Goal: Information Seeking & Learning: Learn about a topic

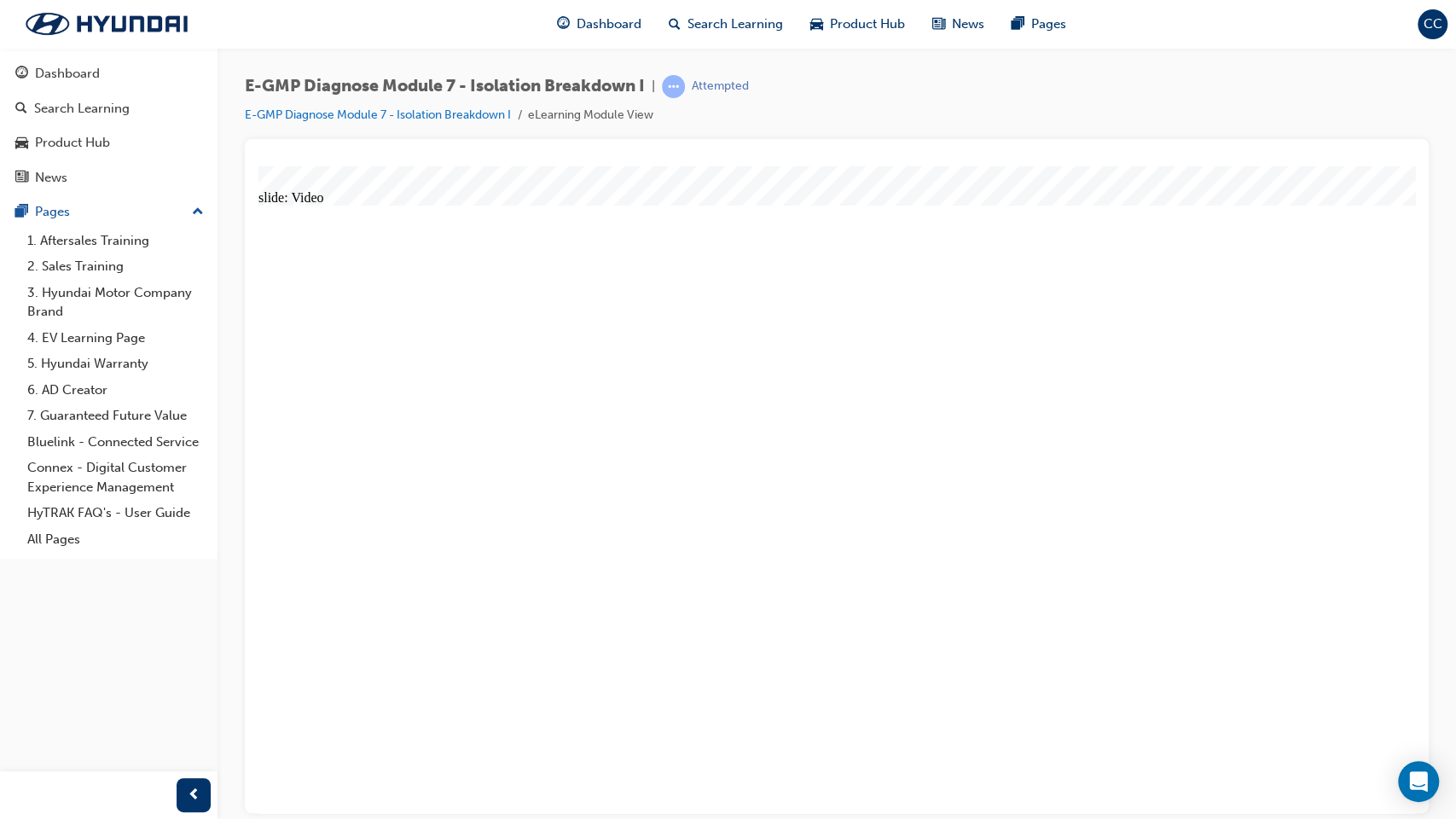
radio input "true"
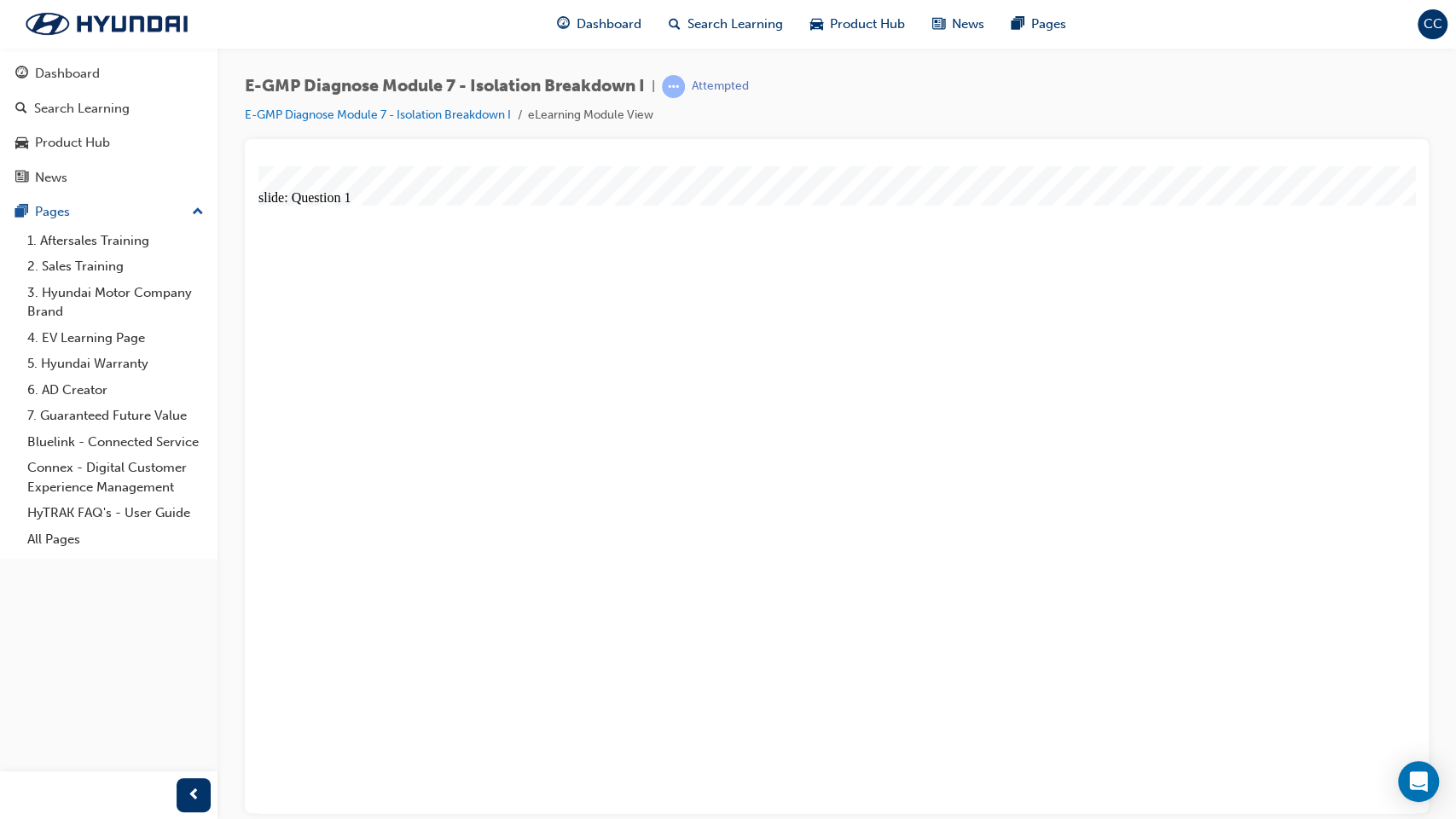
radio input "true"
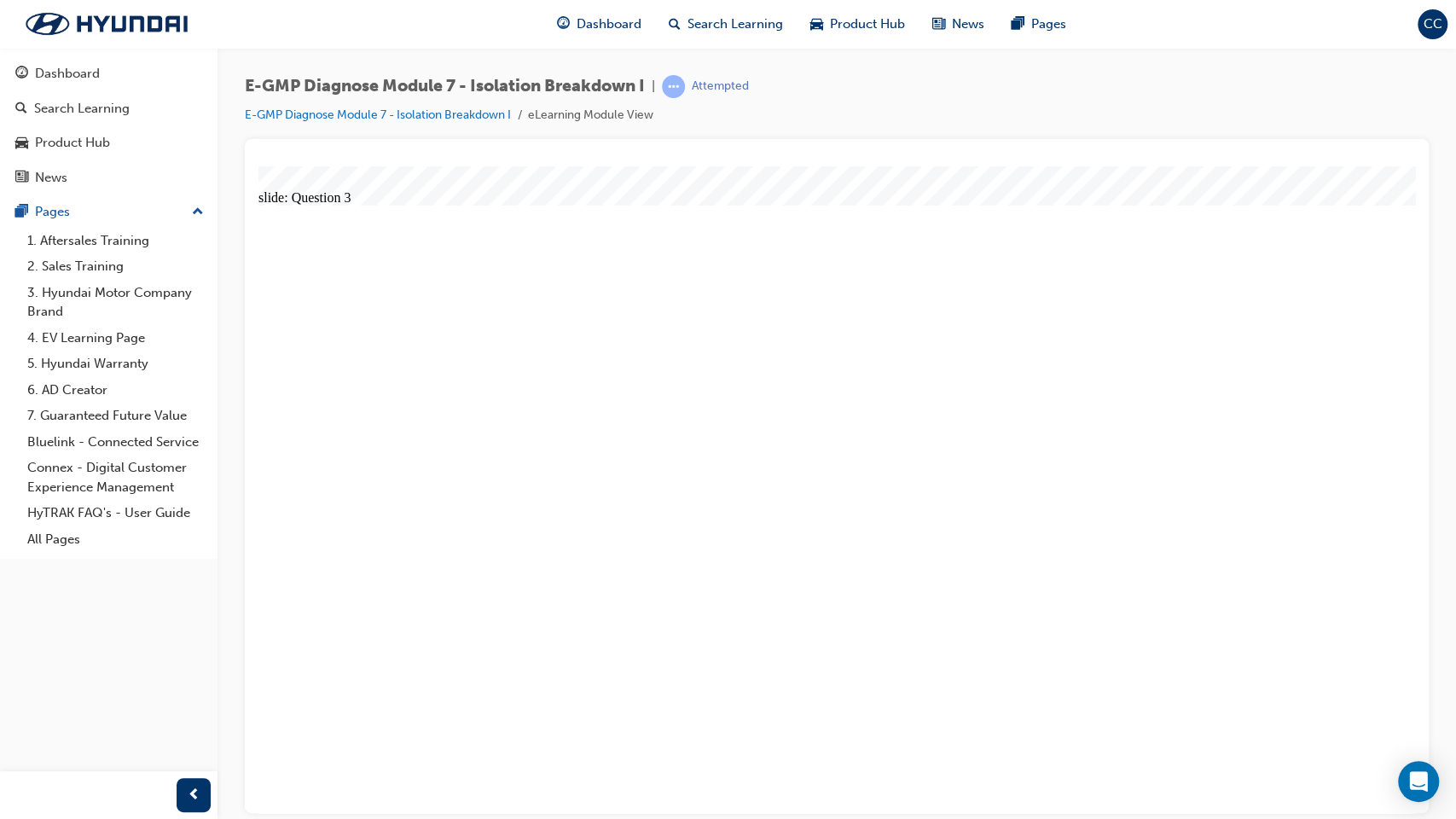
radio input "true"
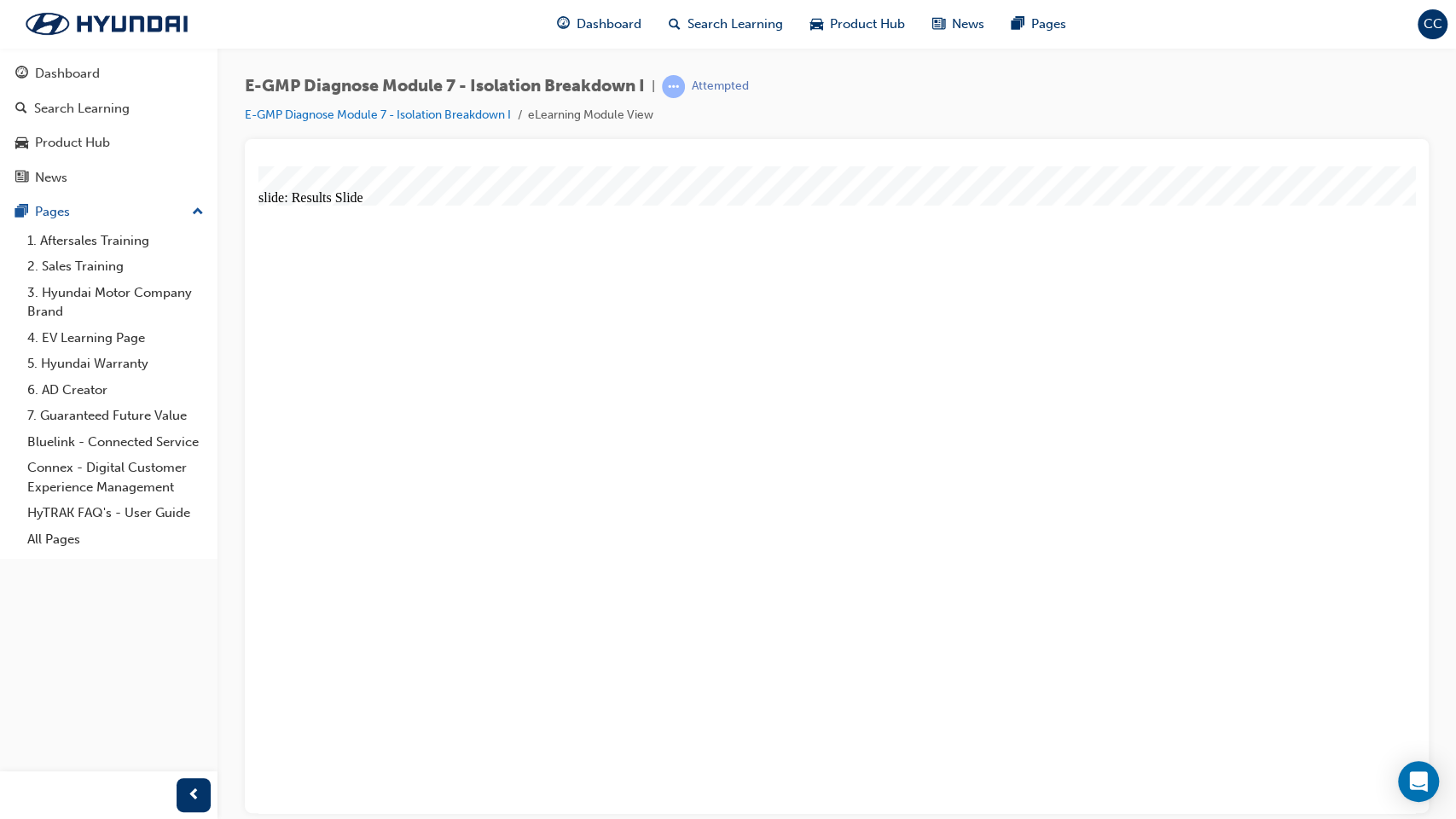
radio input "true"
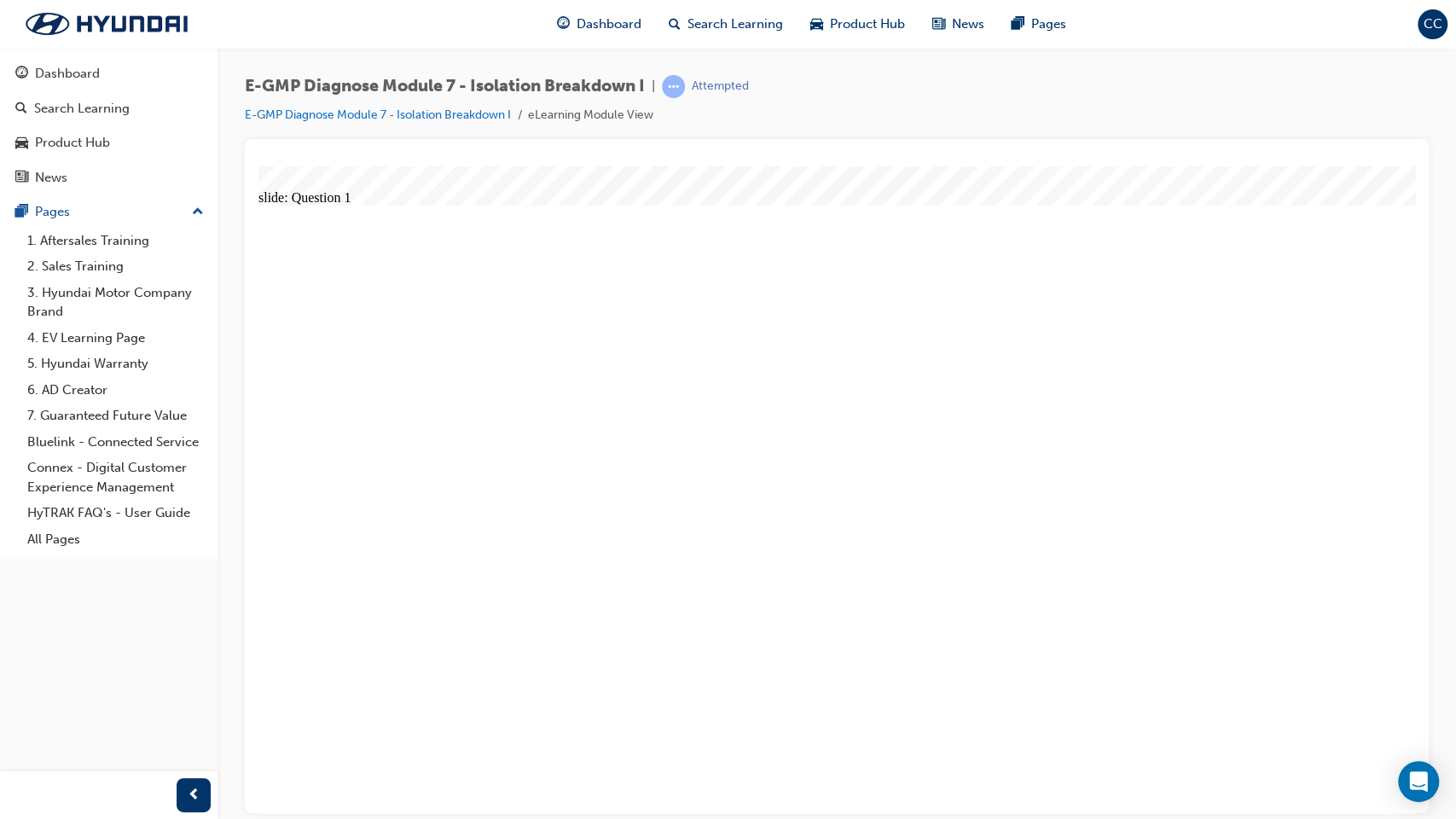
radio input "true"
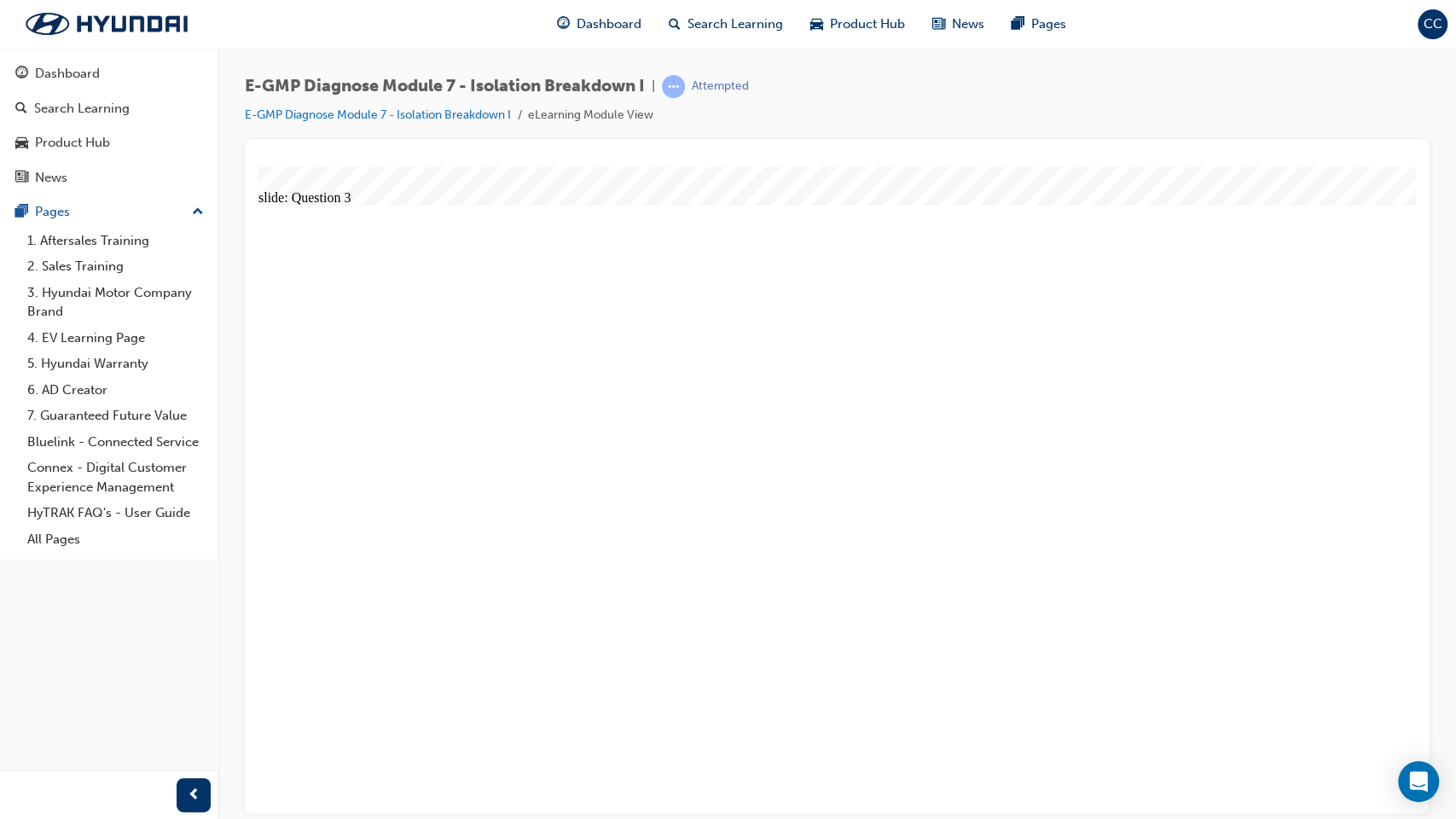
radio input "true"
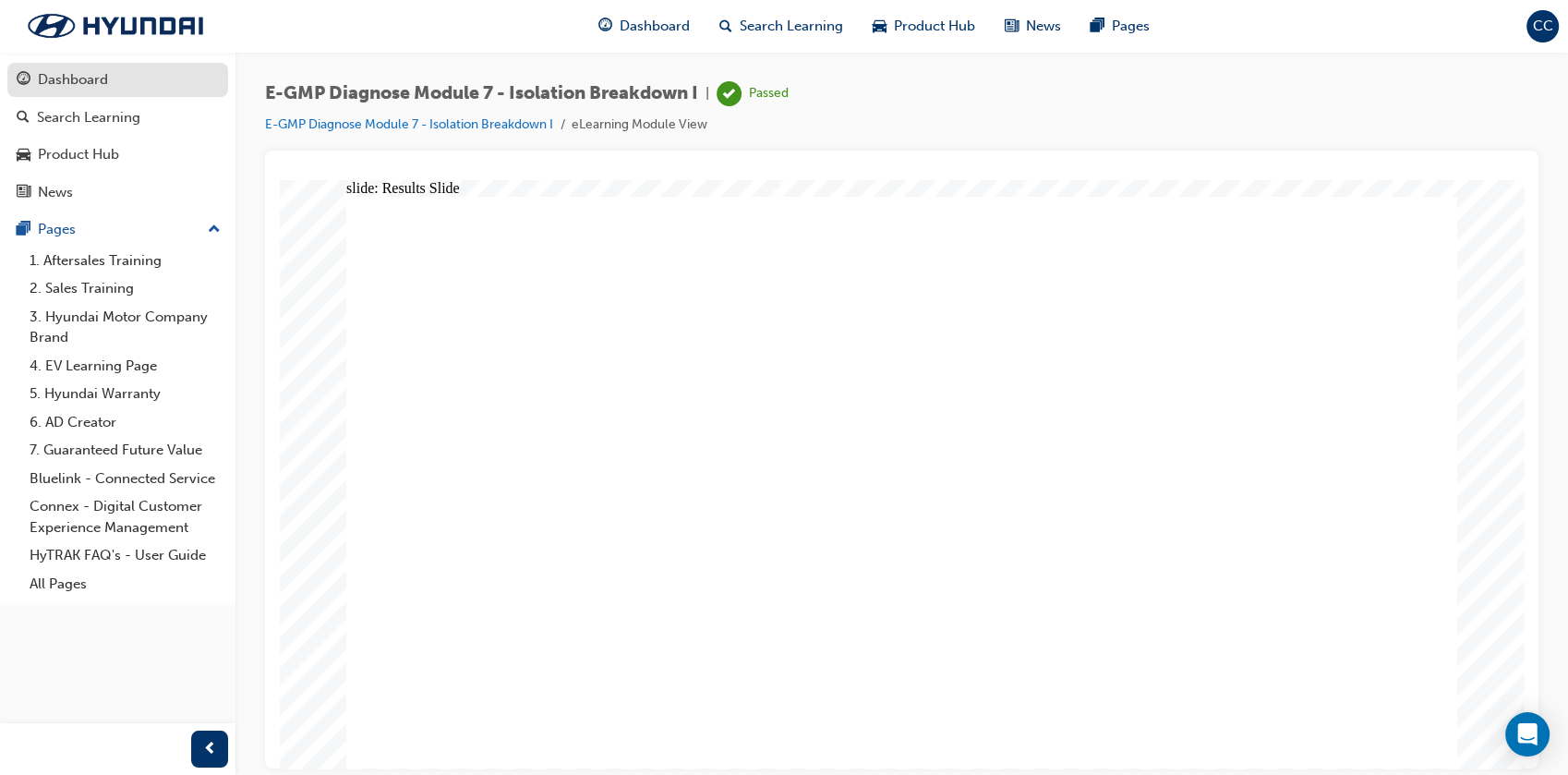
click at [60, 80] on div "Dashboard" at bounding box center [72, 79] width 71 height 21
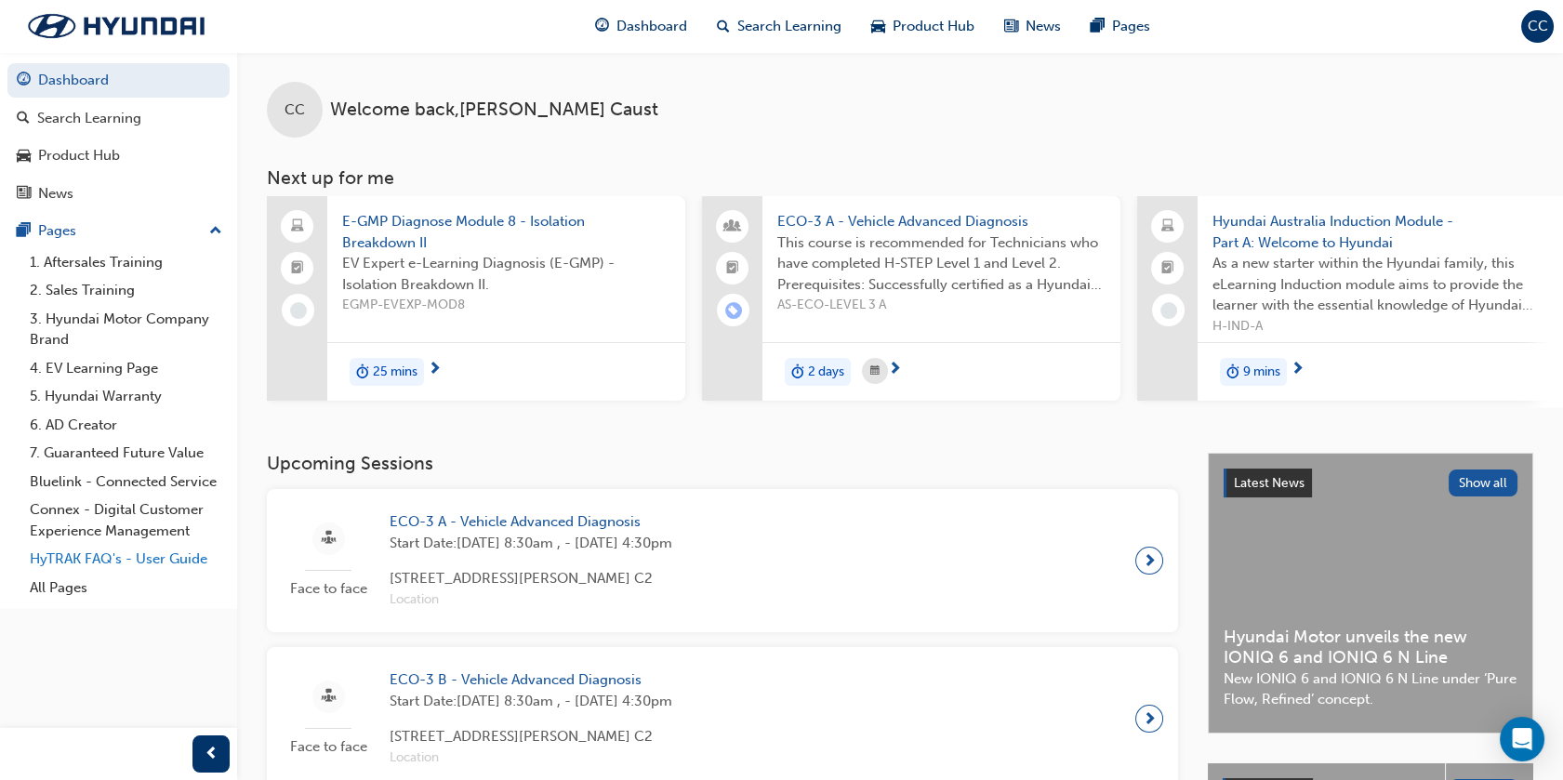
click at [104, 561] on link "HyTRAK FAQ's - User Guide" at bounding box center [125, 559] width 207 height 29
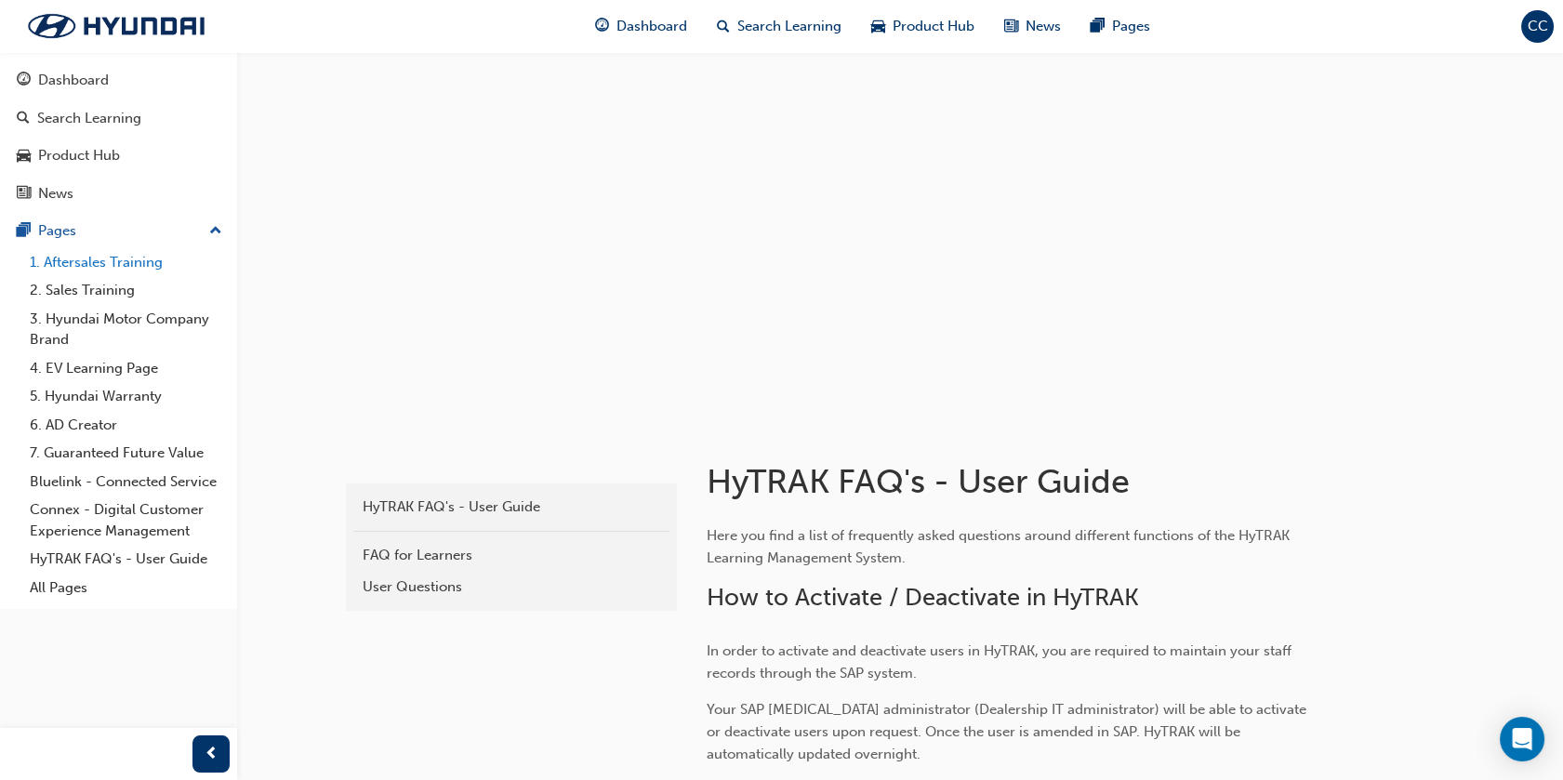
click at [82, 264] on link "1. Aftersales Training" at bounding box center [125, 262] width 207 height 29
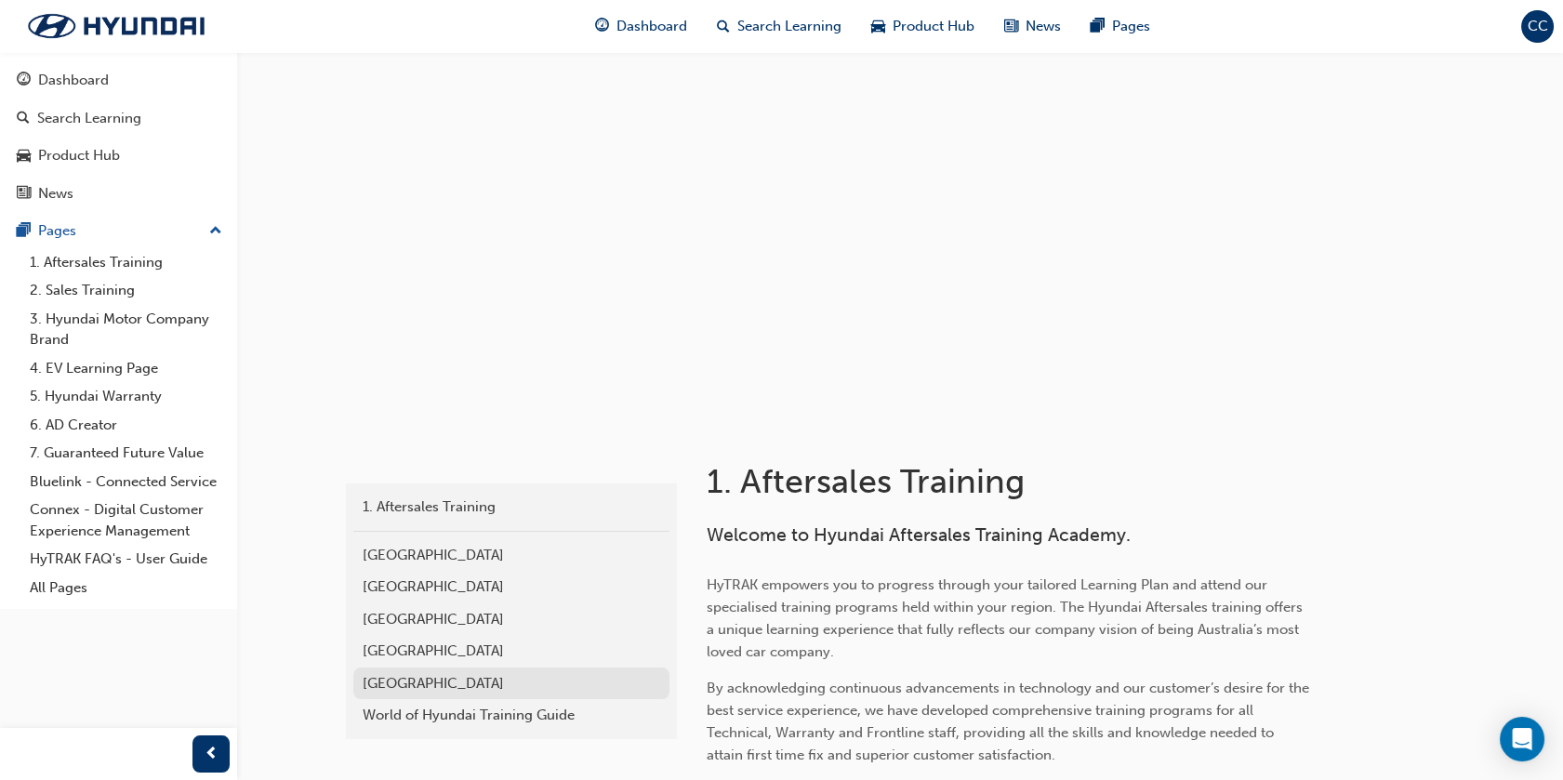
click at [395, 682] on div "[GEOGRAPHIC_DATA]" at bounding box center [512, 683] width 298 height 21
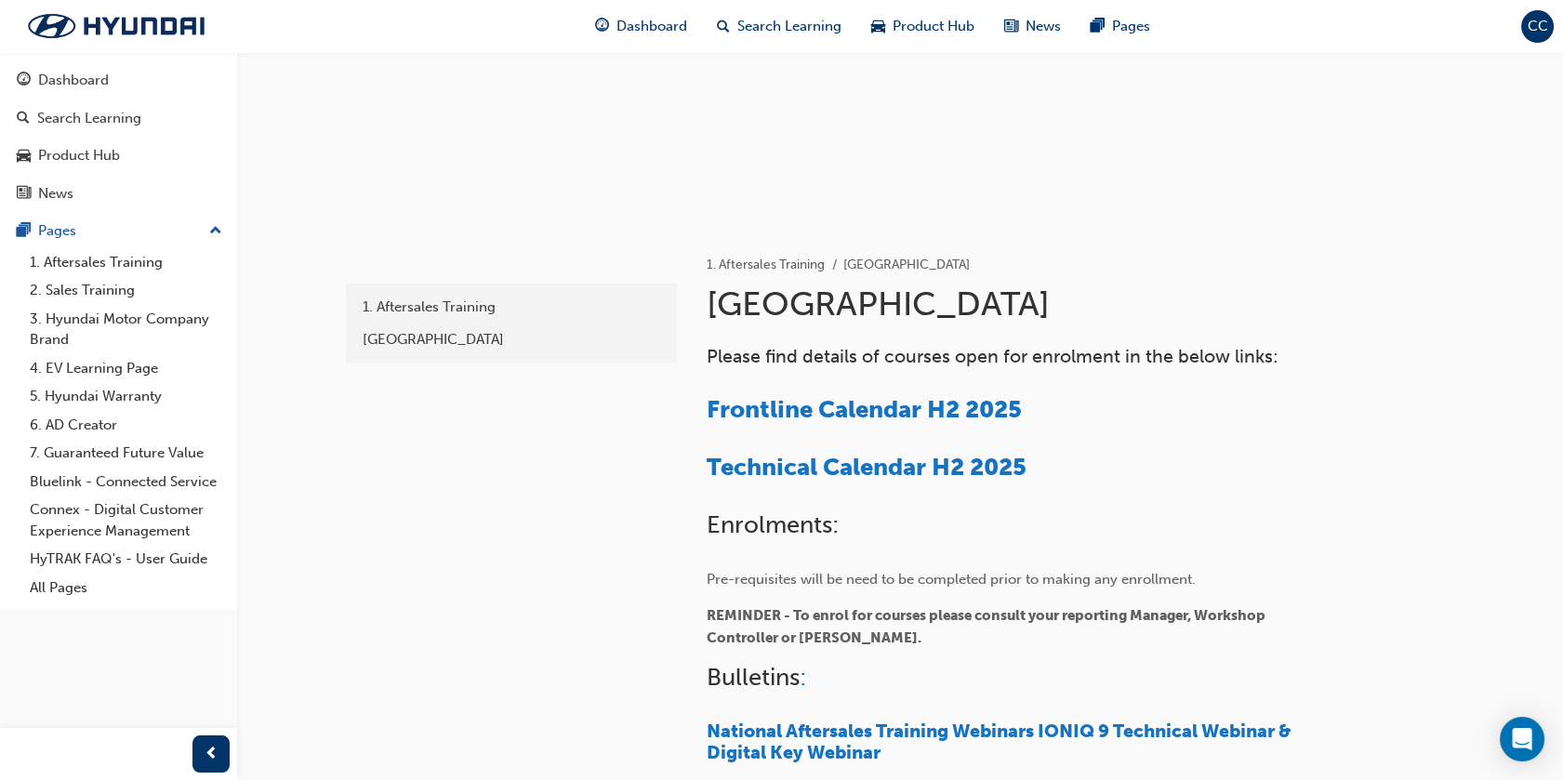
scroll to position [206, 0]
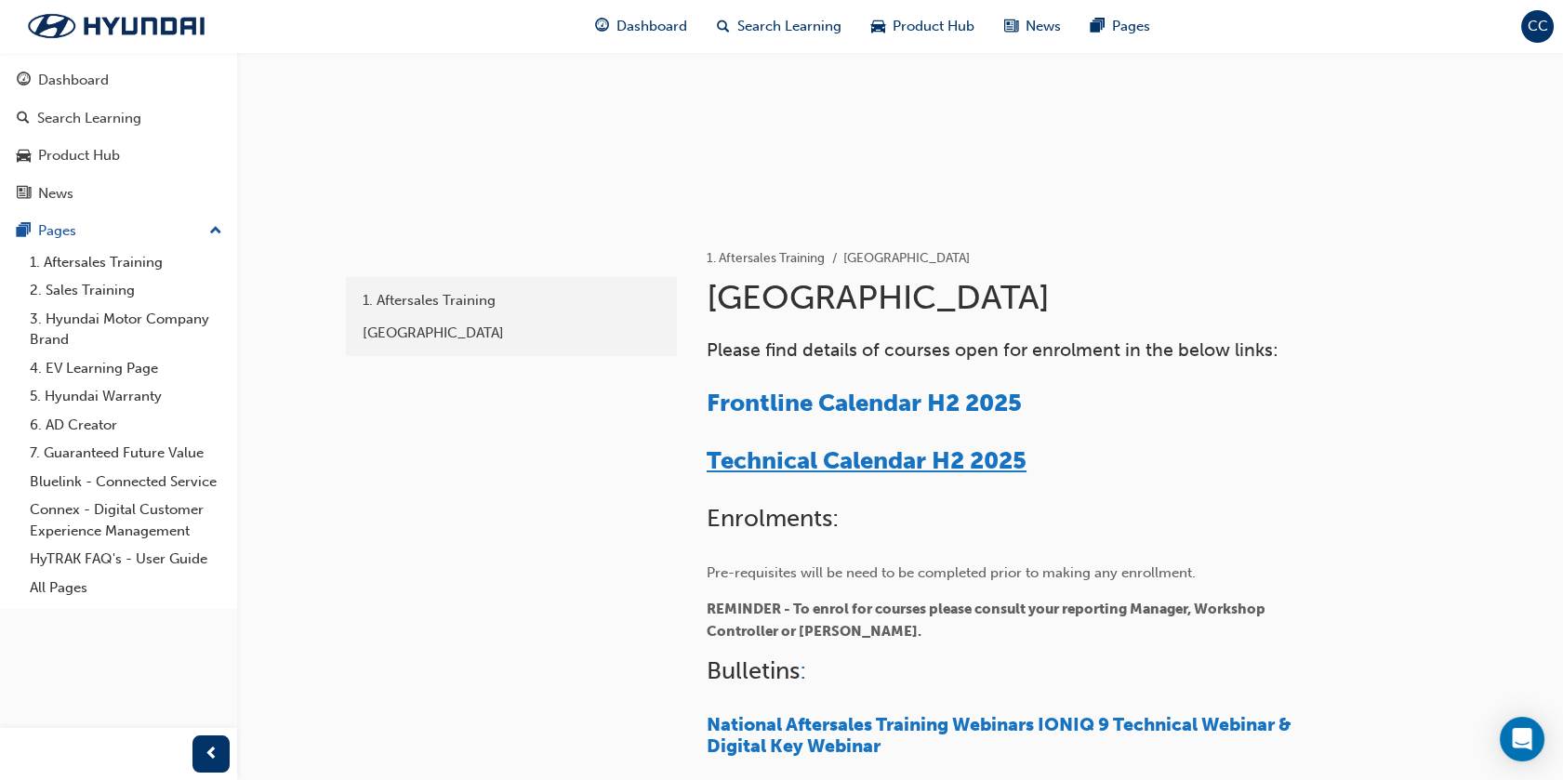
click at [841, 463] on span "Technical Calendar H2 2025" at bounding box center [867, 460] width 320 height 29
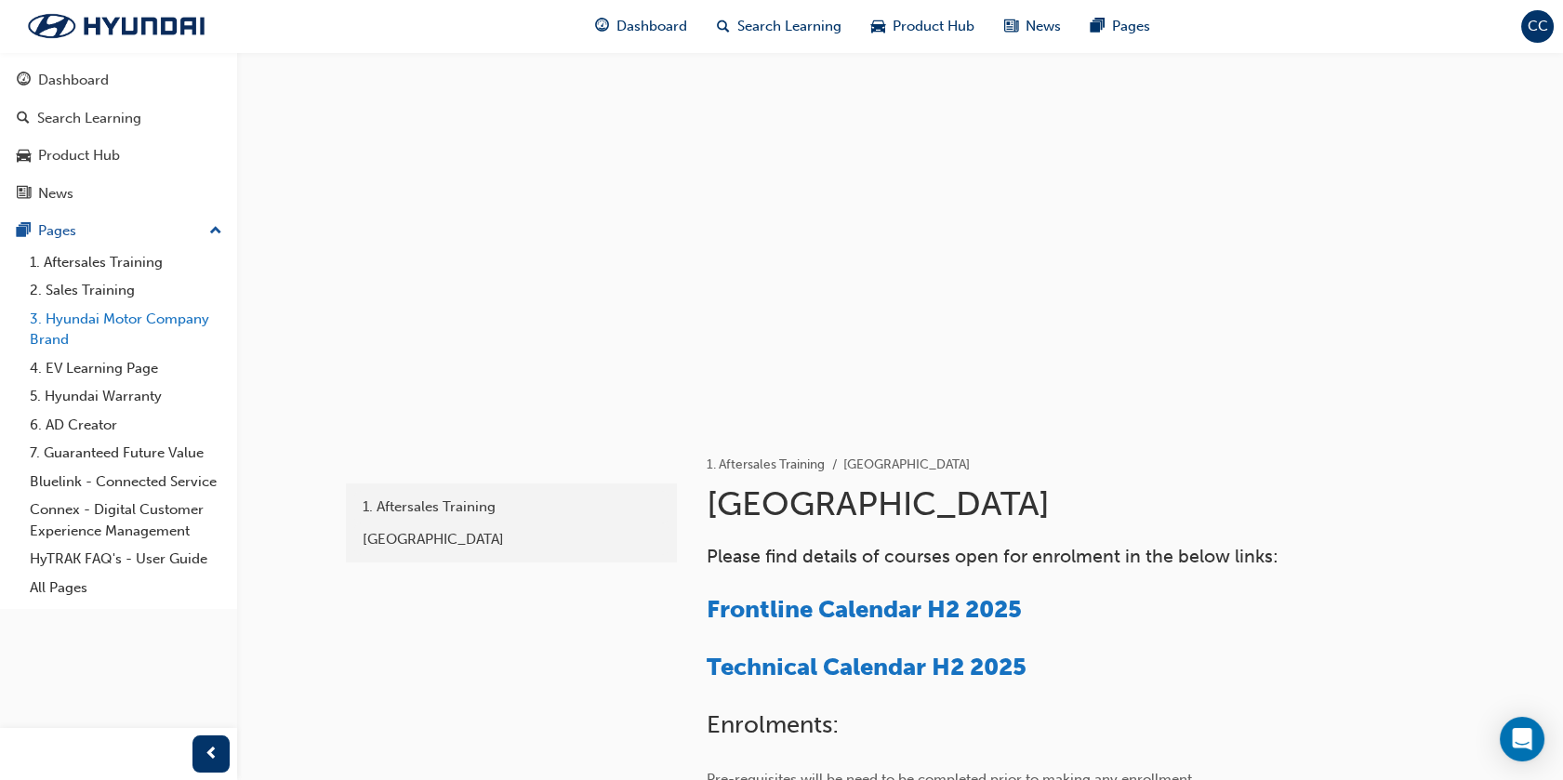
click at [88, 323] on link "3. Hyundai Motor Company Brand" at bounding box center [125, 329] width 207 height 49
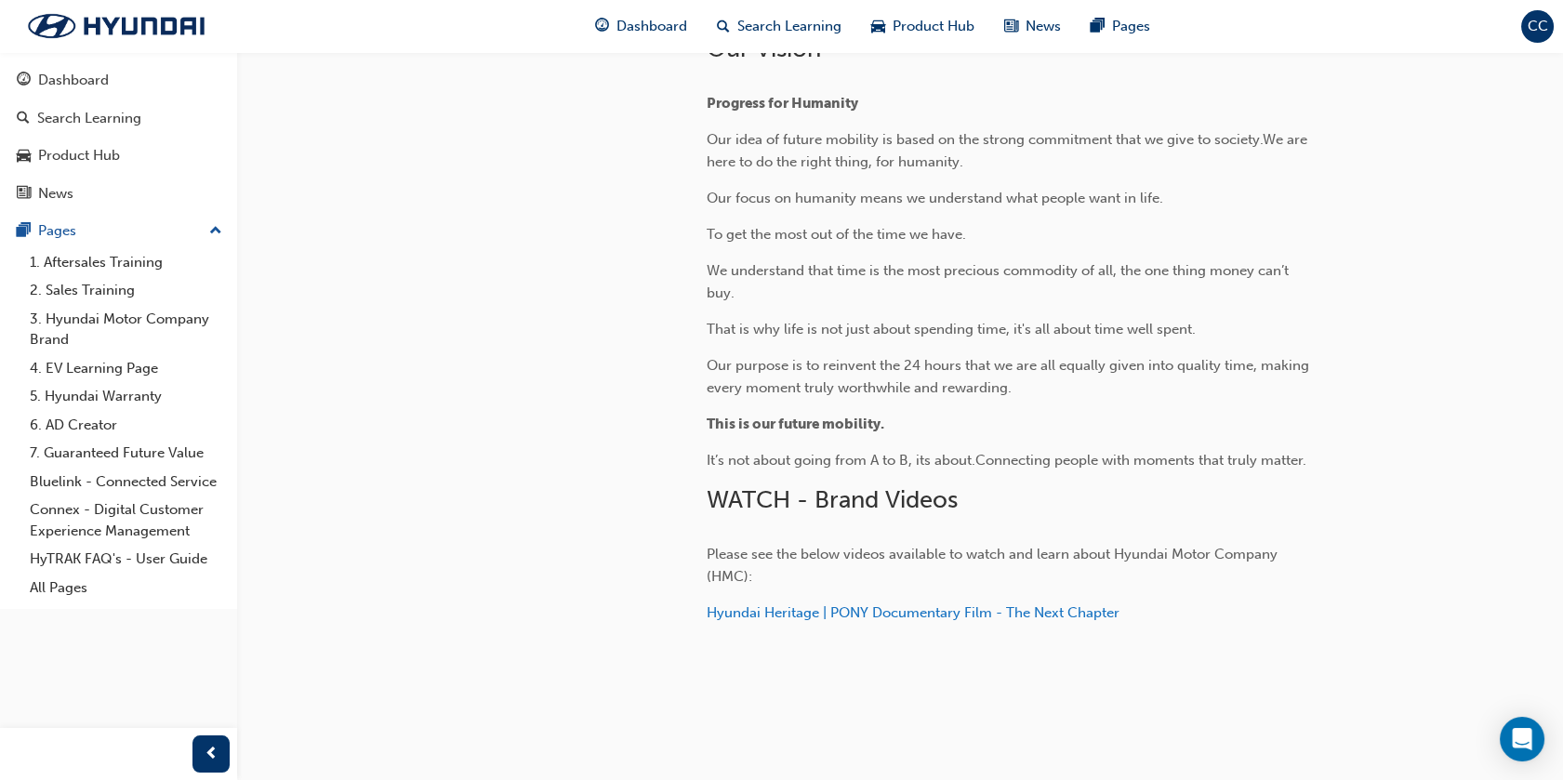
scroll to position [700, 0]
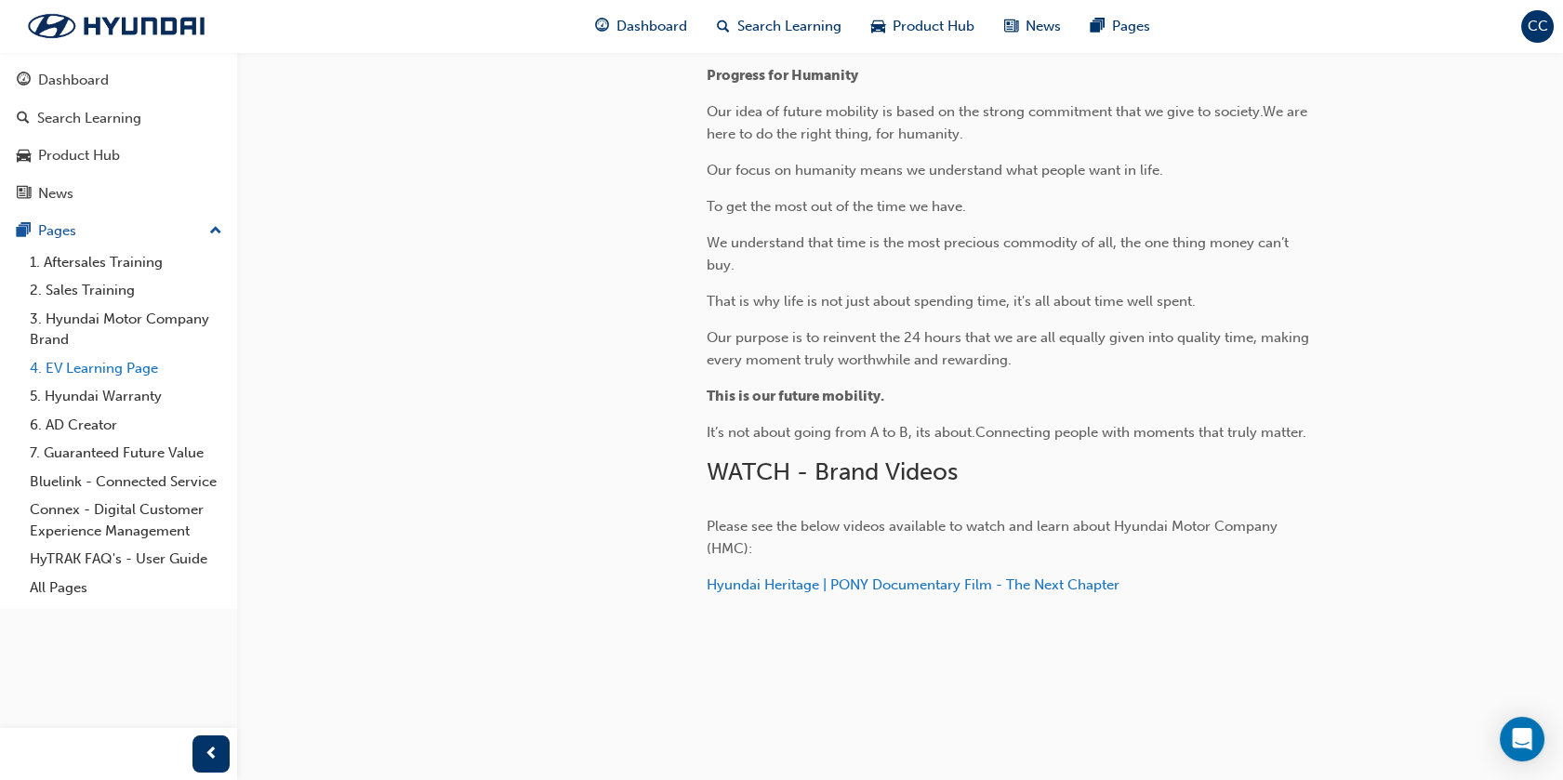
click at [85, 370] on link "4. EV Learning Page" at bounding box center [125, 368] width 207 height 29
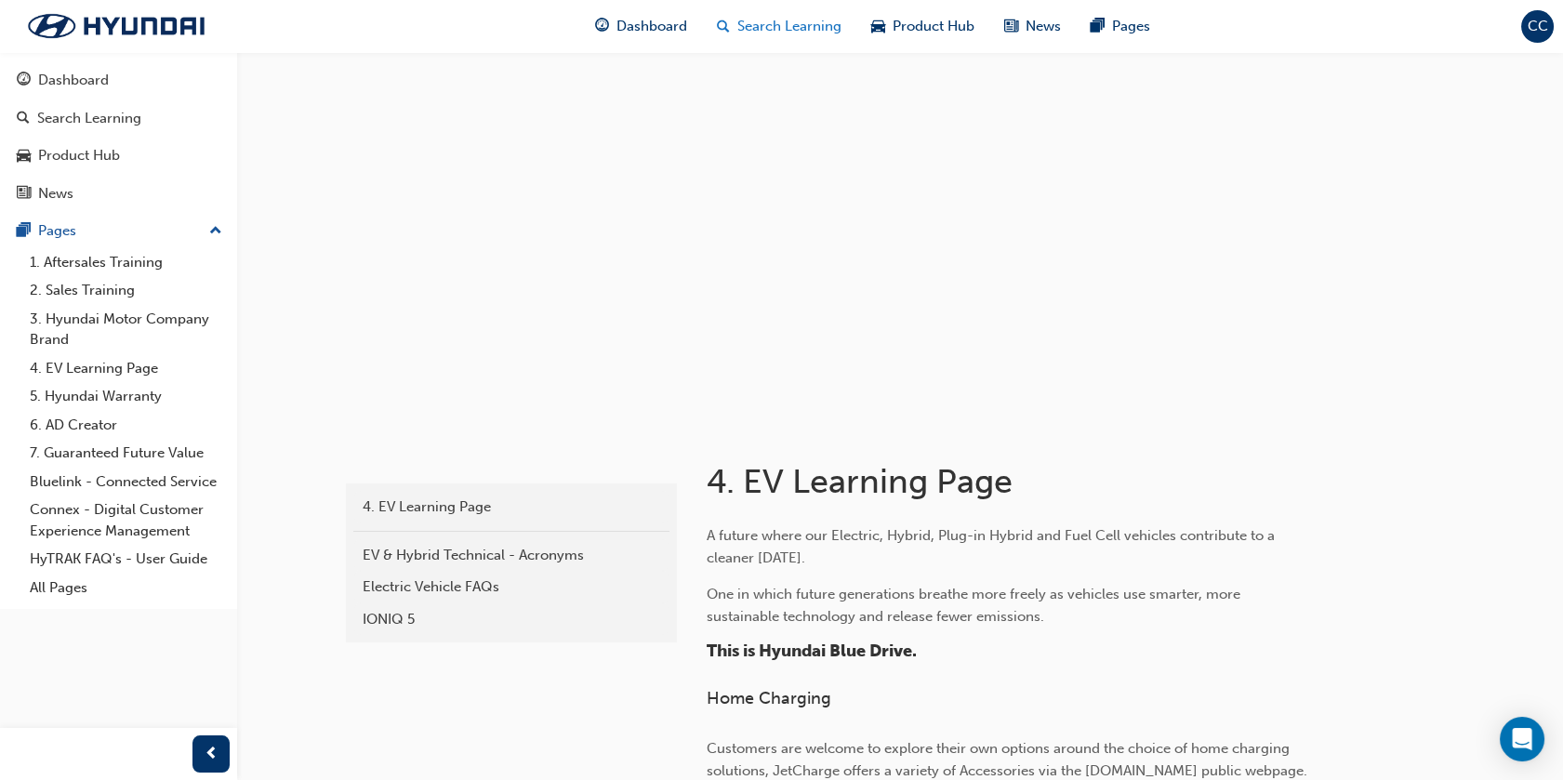
click at [766, 20] on span "Search Learning" at bounding box center [789, 26] width 104 height 21
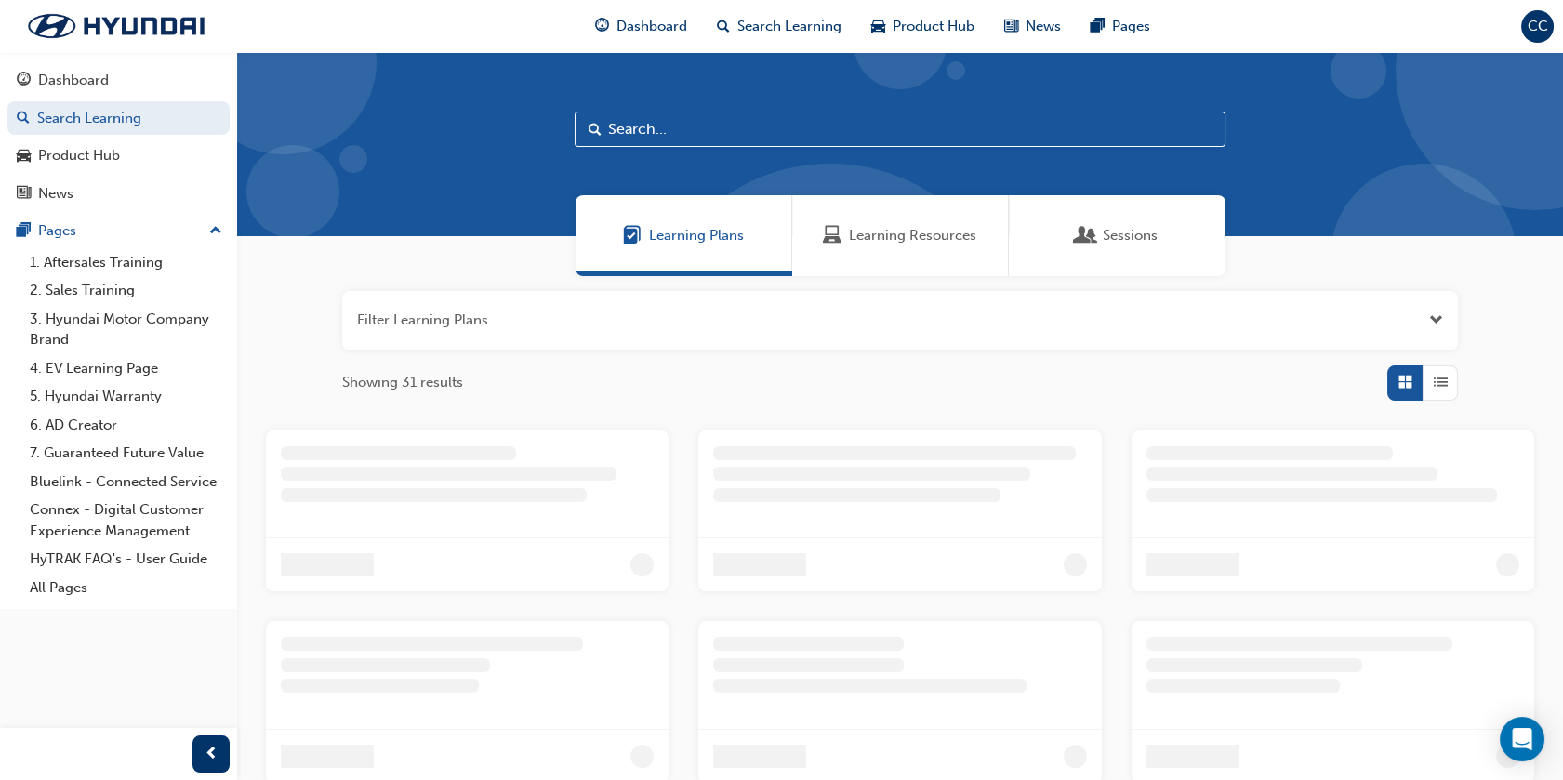
click at [655, 124] on input "text" at bounding box center [900, 129] width 651 height 35
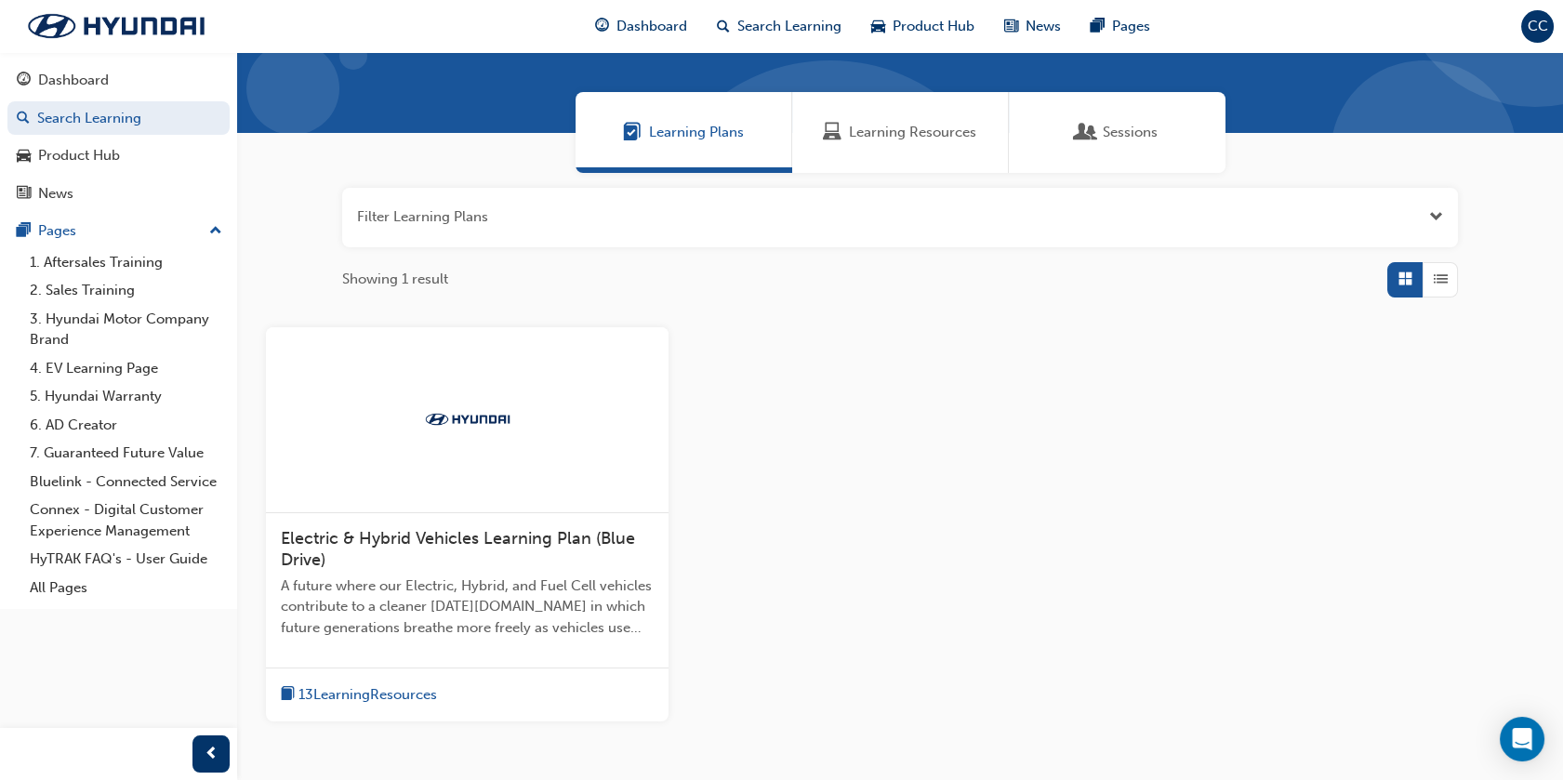
scroll to position [206, 0]
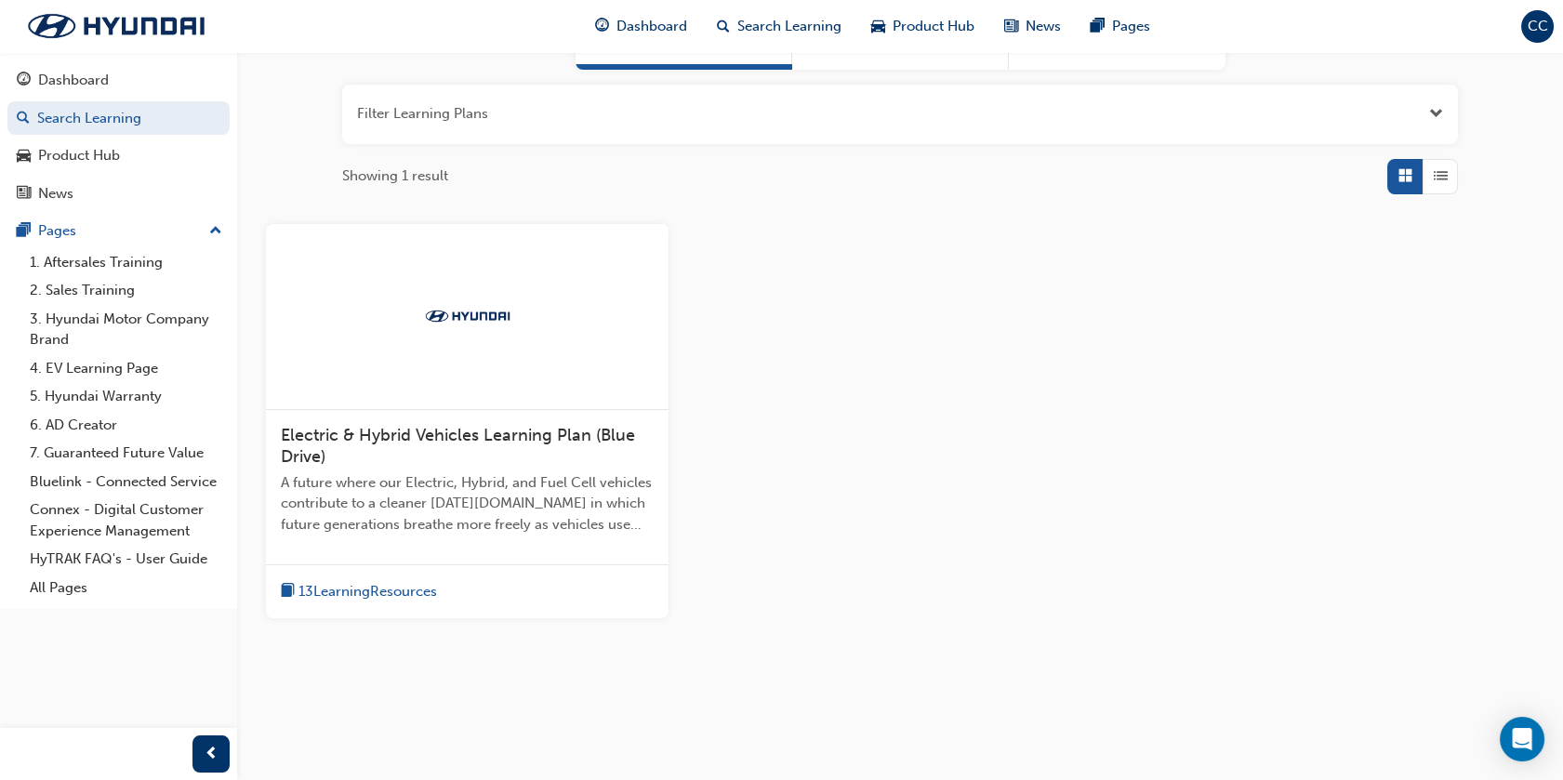
type input "hybrid"
click at [420, 431] on span "Electric & Hybrid Vehicles Learning Plan (Blue Drive)" at bounding box center [458, 446] width 354 height 43
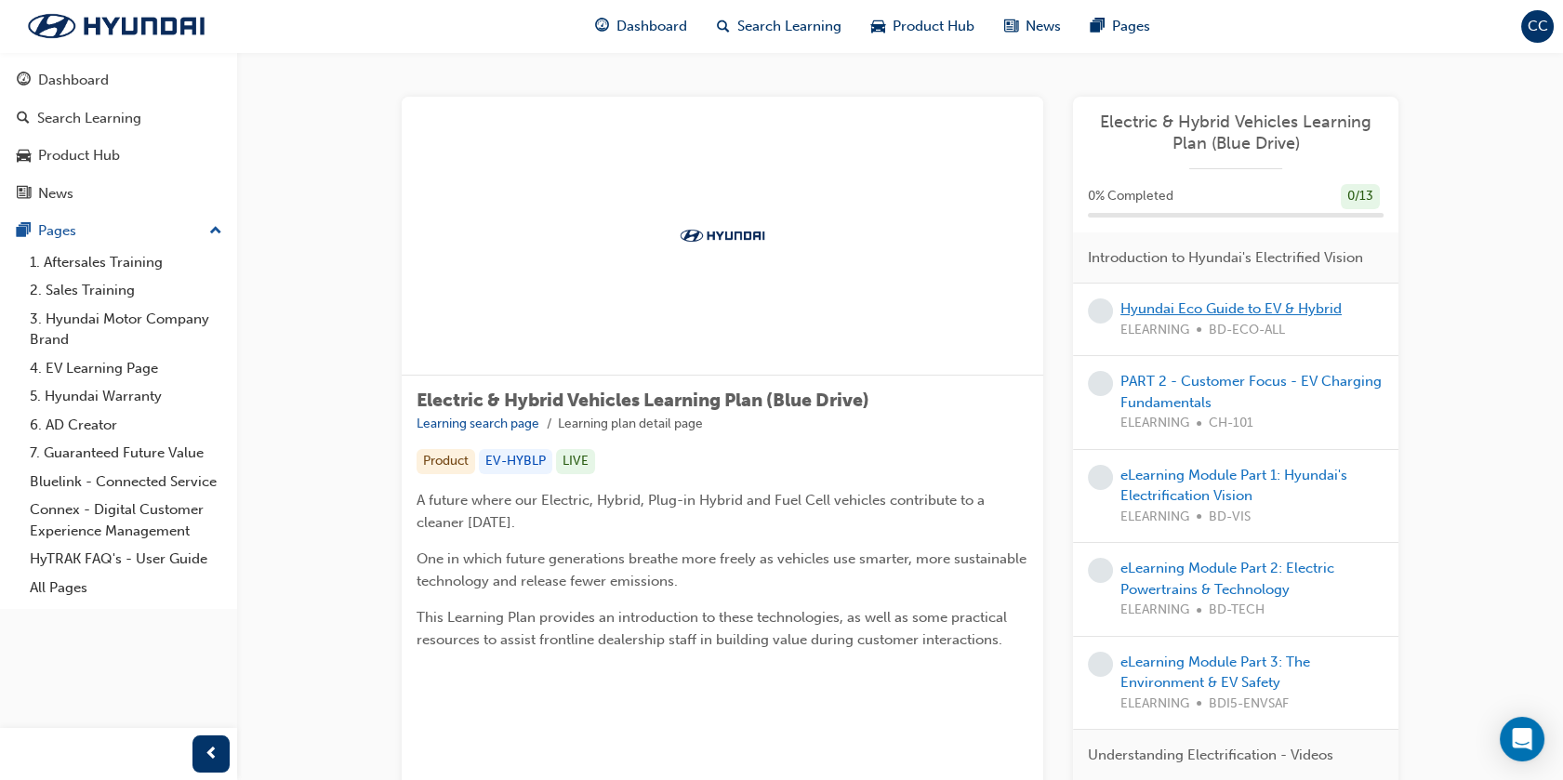
click at [1152, 309] on link "Hyundai Eco Guide to EV & Hybrid" at bounding box center [1230, 308] width 221 height 17
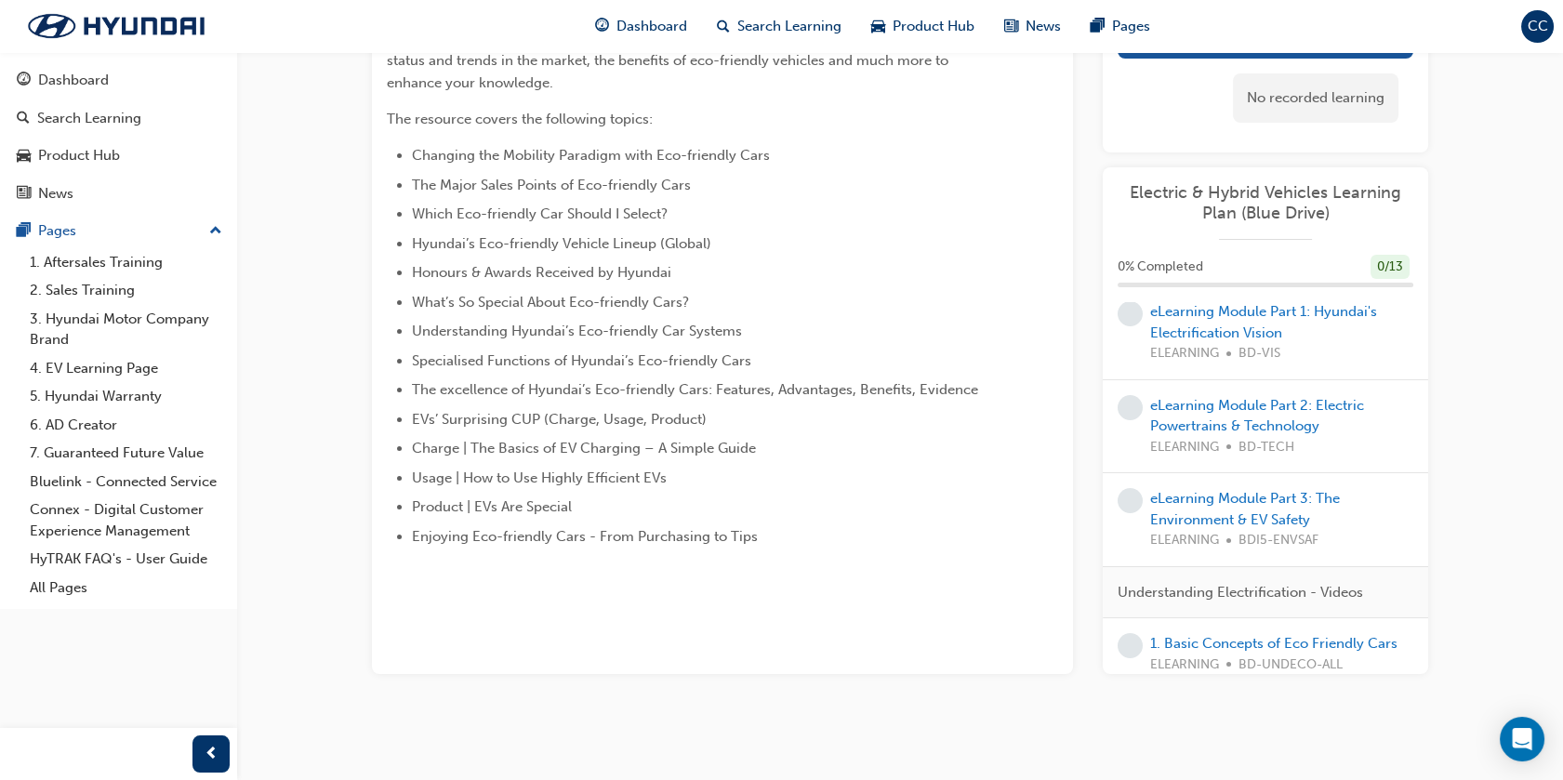
scroll to position [247, 0]
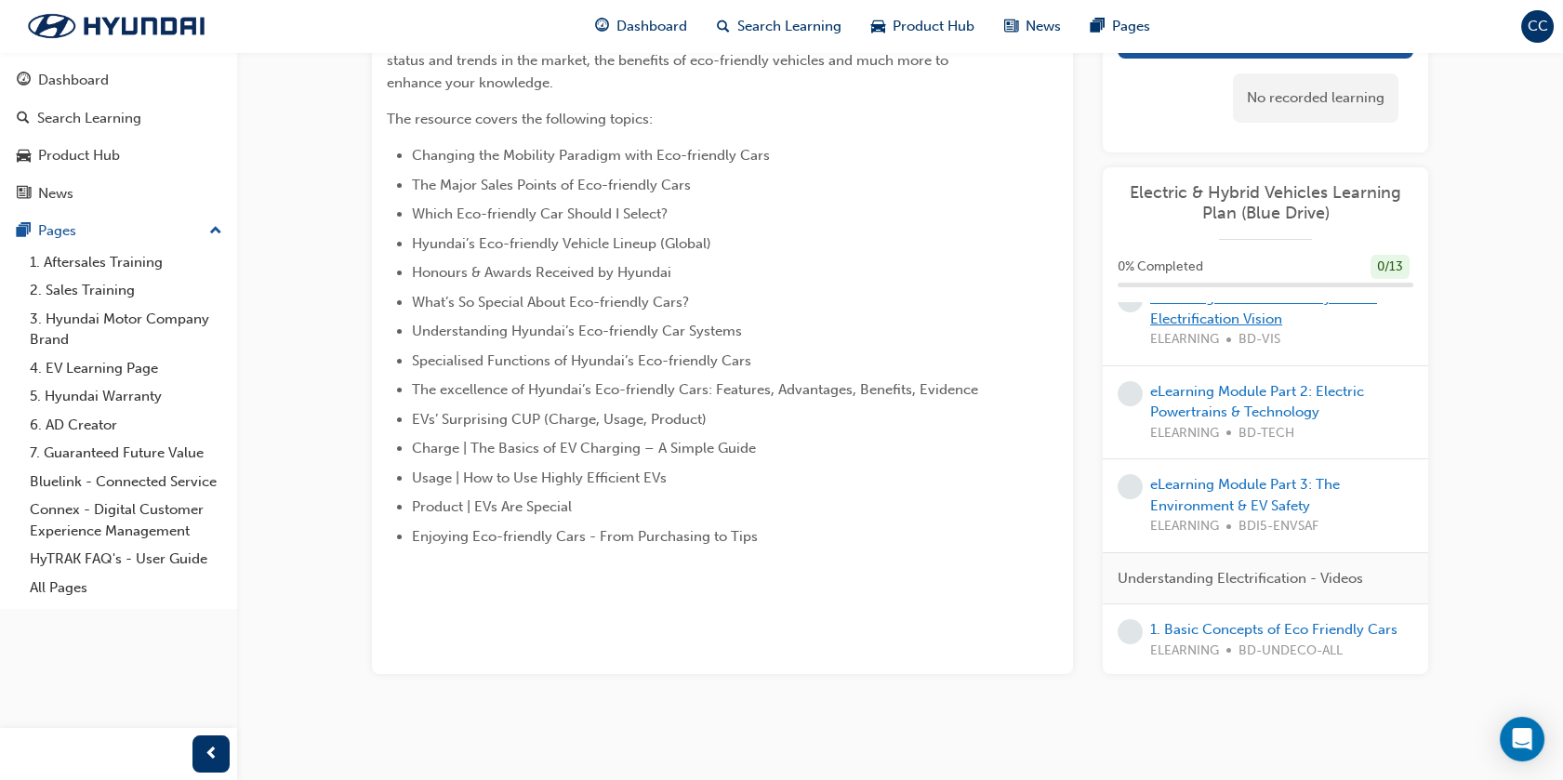
click at [1222, 327] on link "eLearning Module Part 1: Hyundai's Electrification Vision" at bounding box center [1263, 308] width 227 height 38
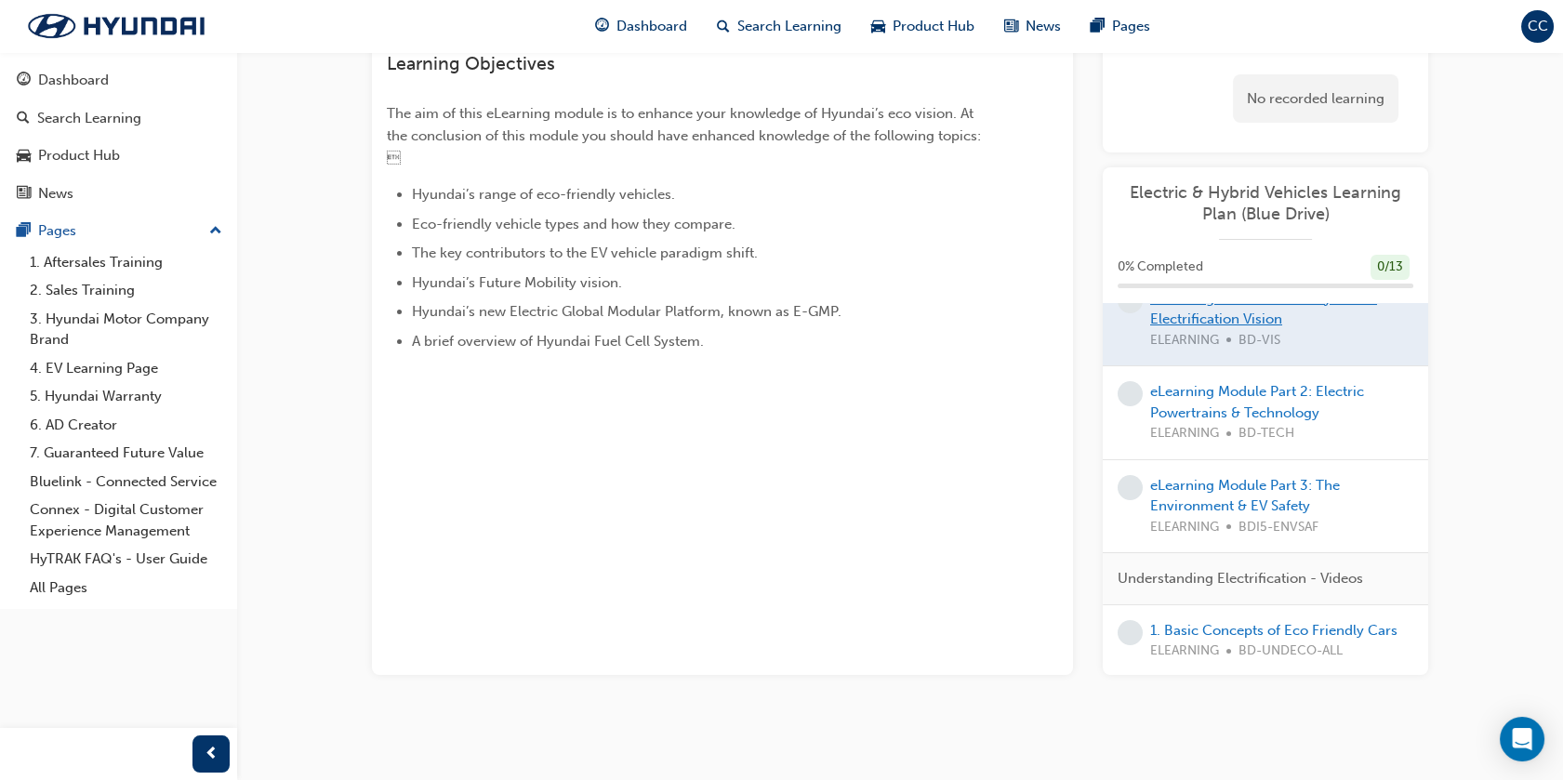
scroll to position [170, 0]
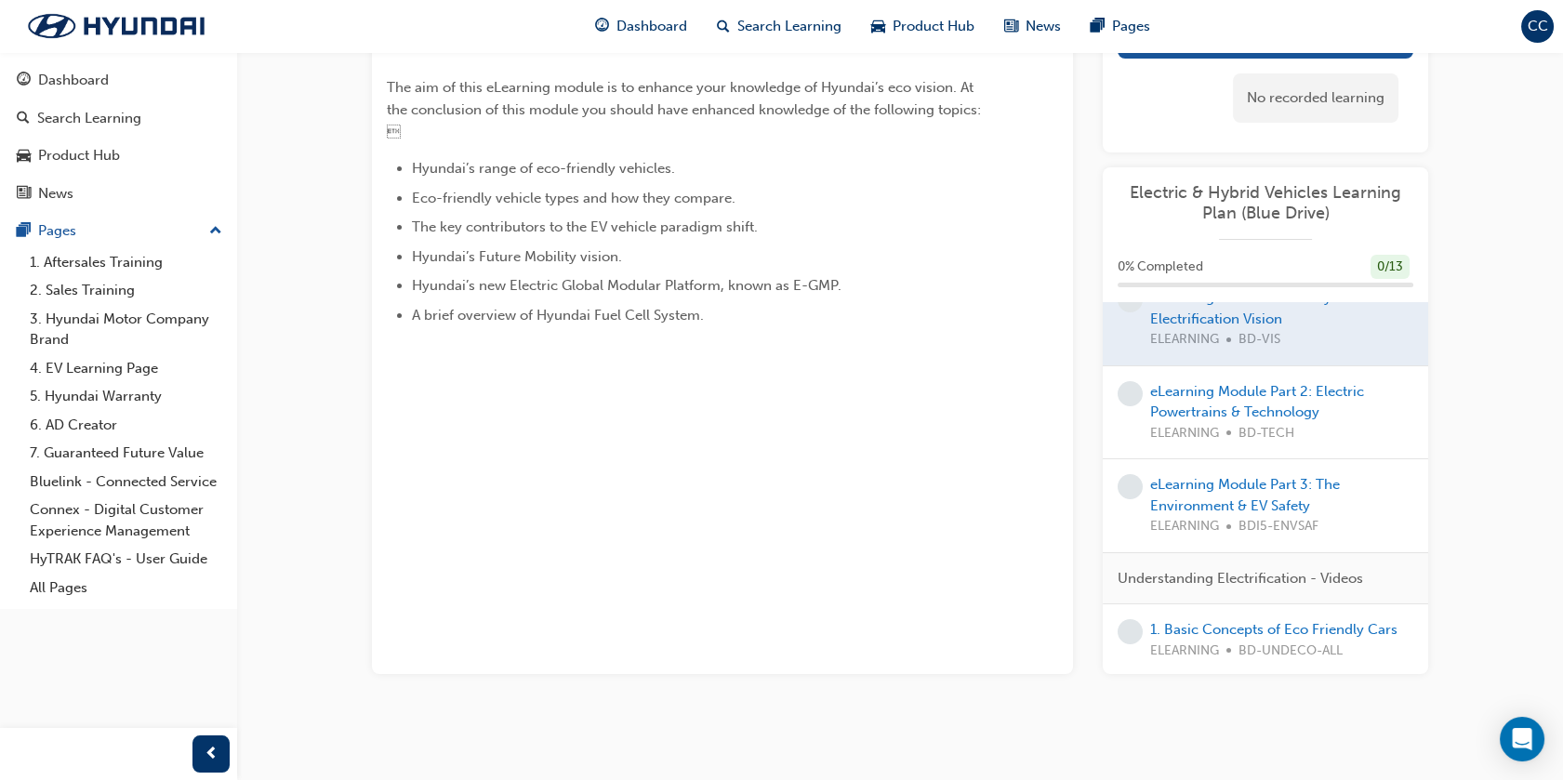
click at [1224, 422] on div "eLearning Module Part 2: Electric Powertrains & Technology ELEARNING BD-TECH" at bounding box center [1281, 412] width 263 height 63
click at [1206, 417] on link "eLearning Module Part 2: Electric Powertrains & Technology" at bounding box center [1257, 402] width 214 height 38
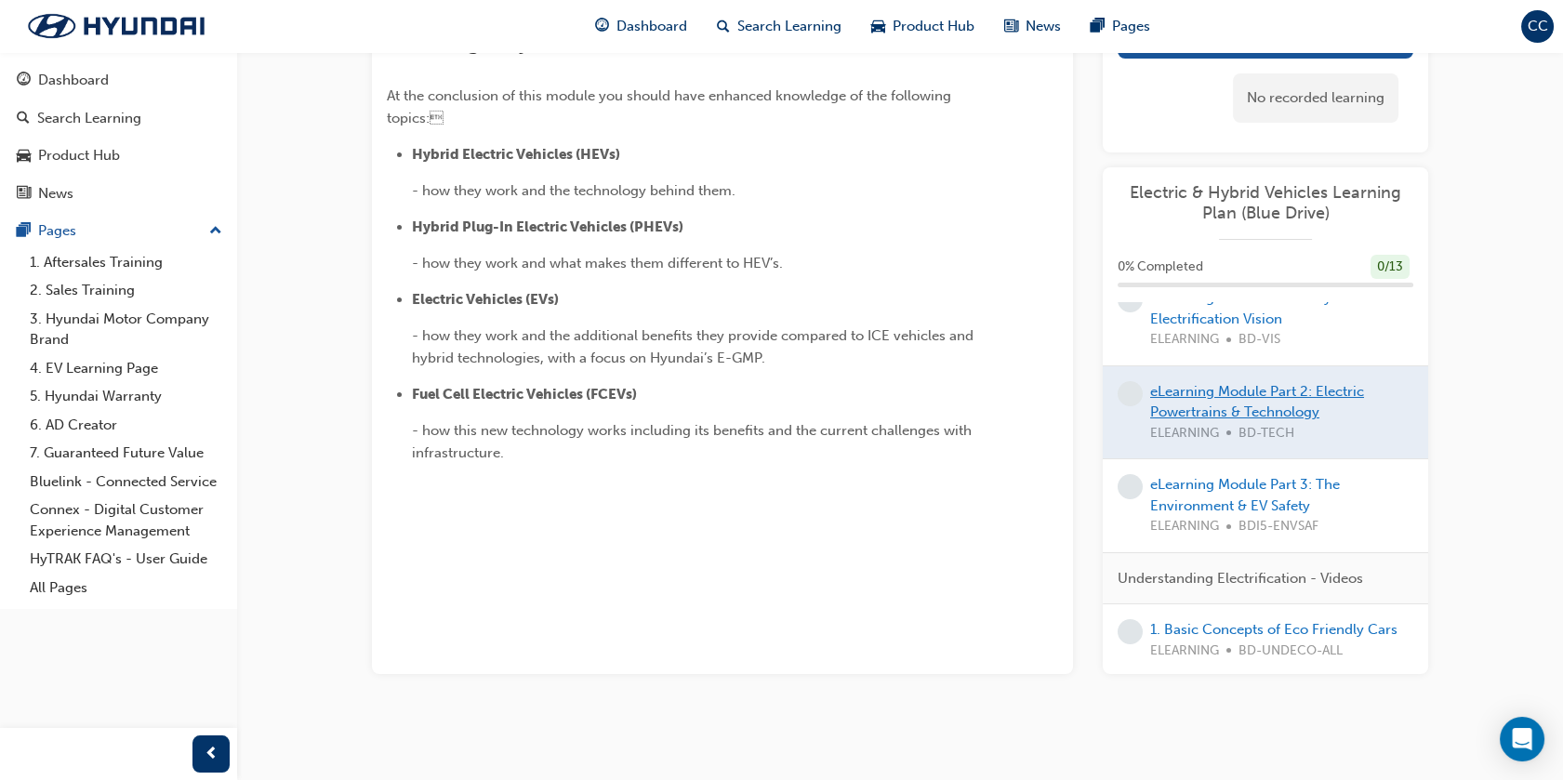
scroll to position [67, 0]
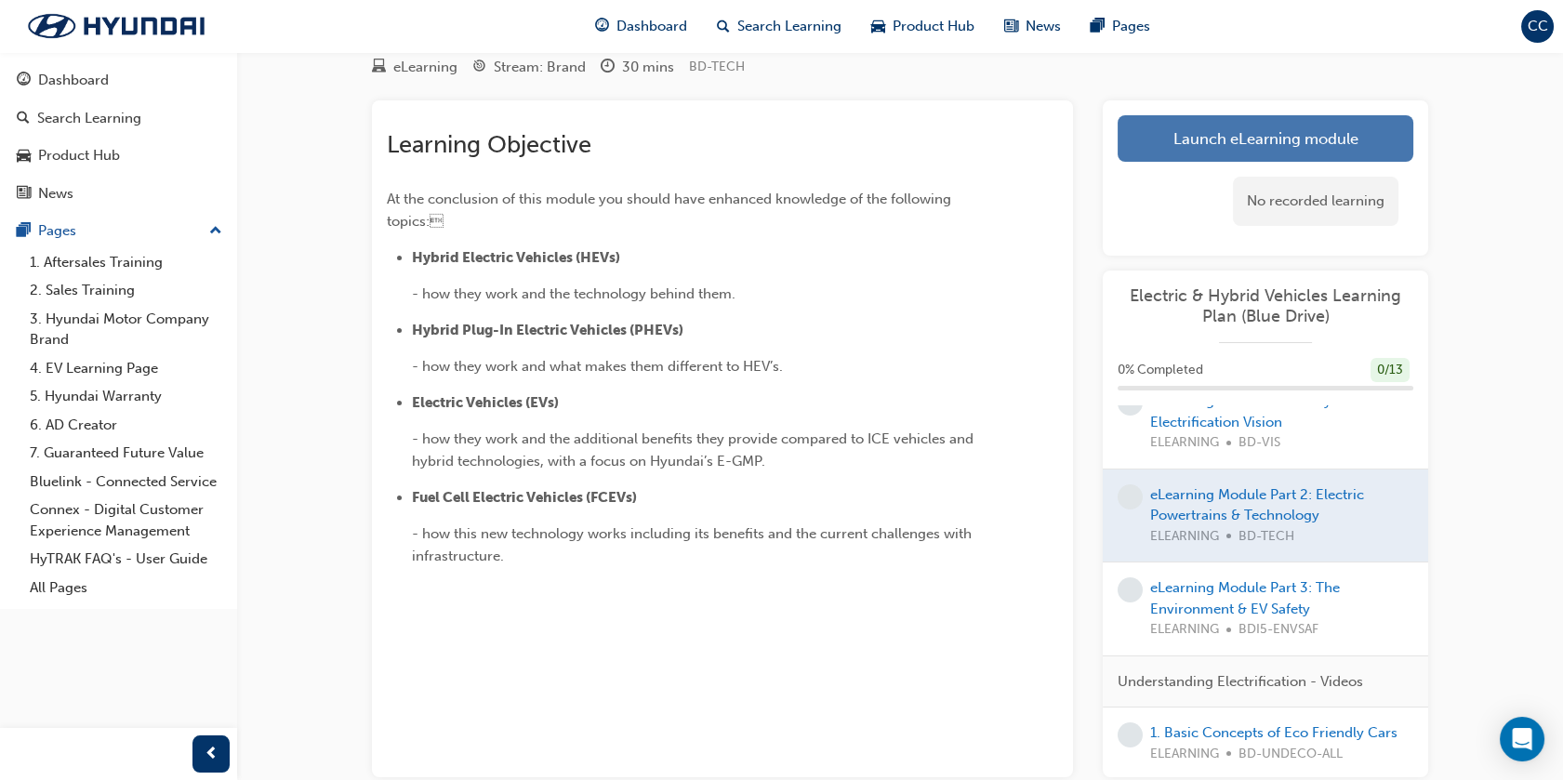
click at [1199, 143] on link "Launch eLearning module" at bounding box center [1266, 138] width 296 height 46
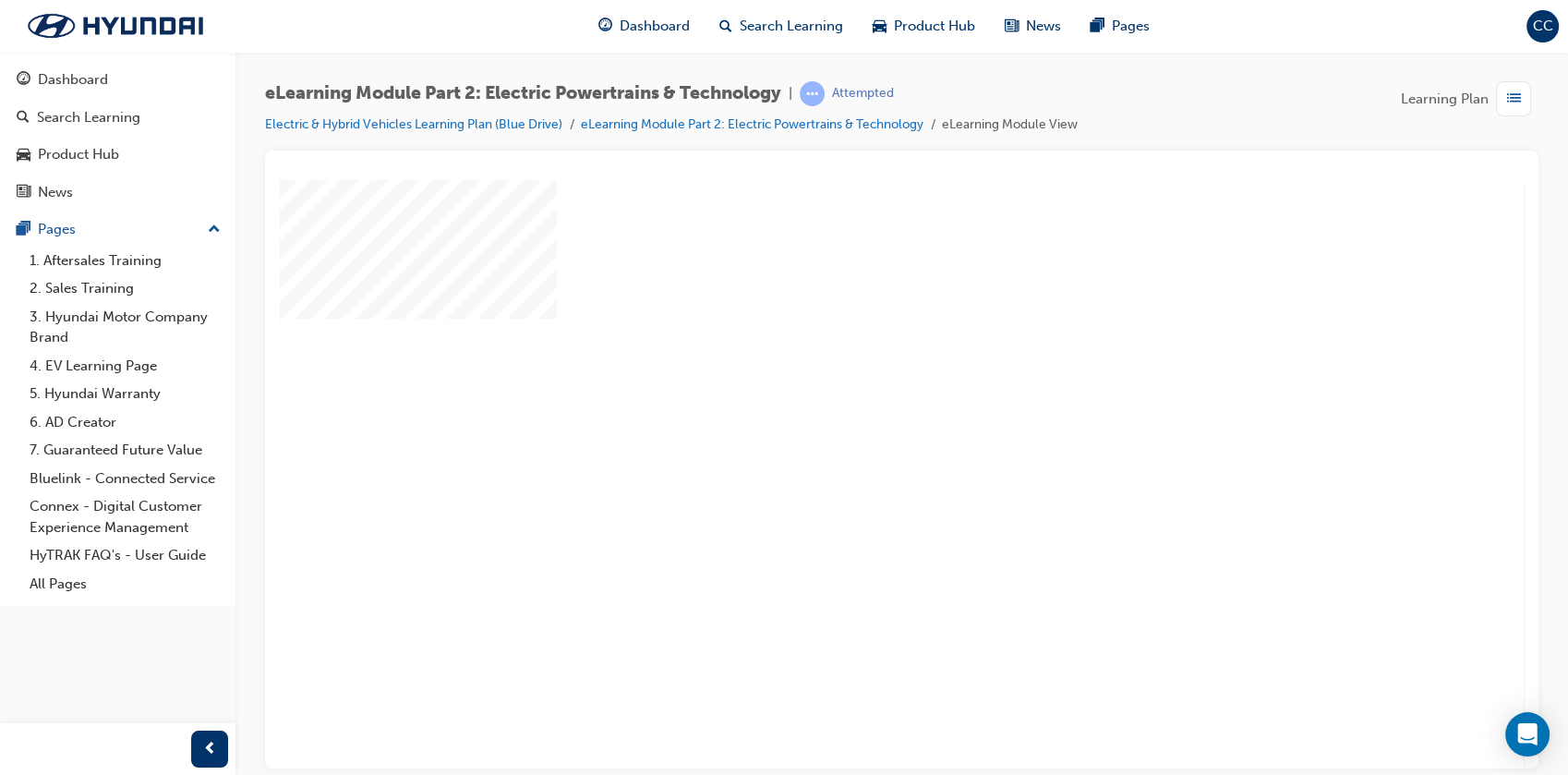
click at [848, 420] on div "play" at bounding box center [848, 420] width 0 height 0
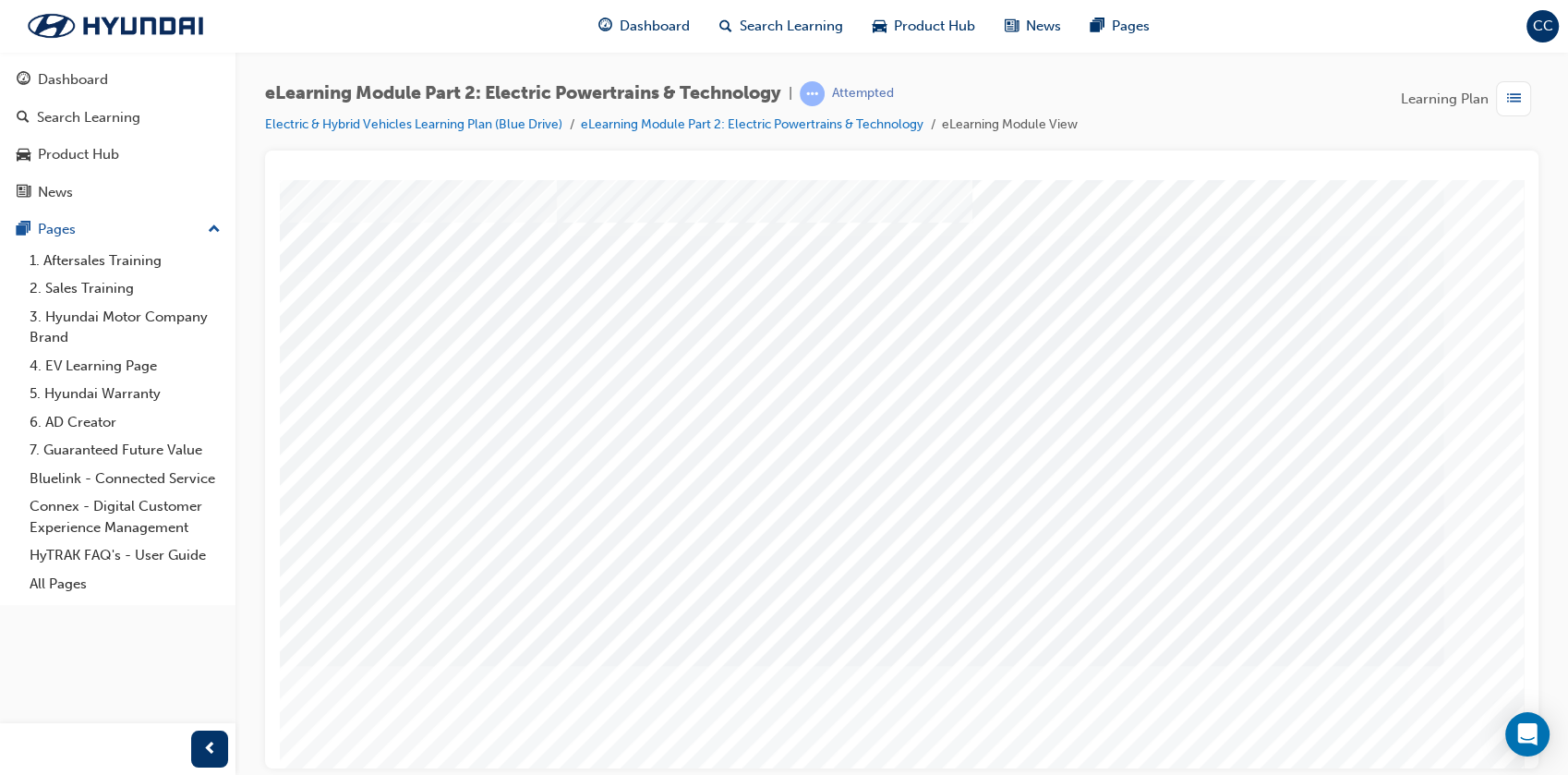
scroll to position [119, 0]
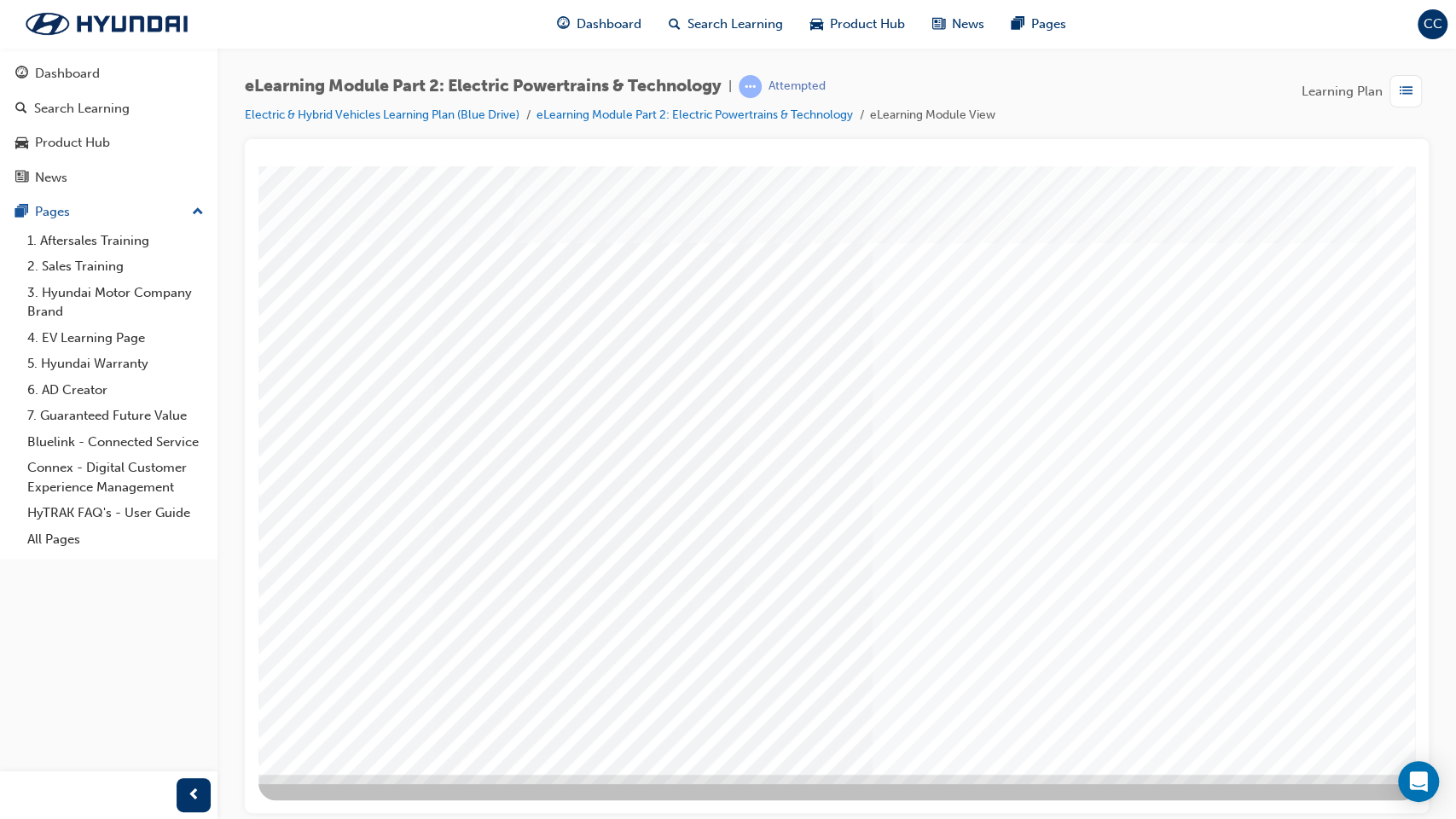
scroll to position [6, 0]
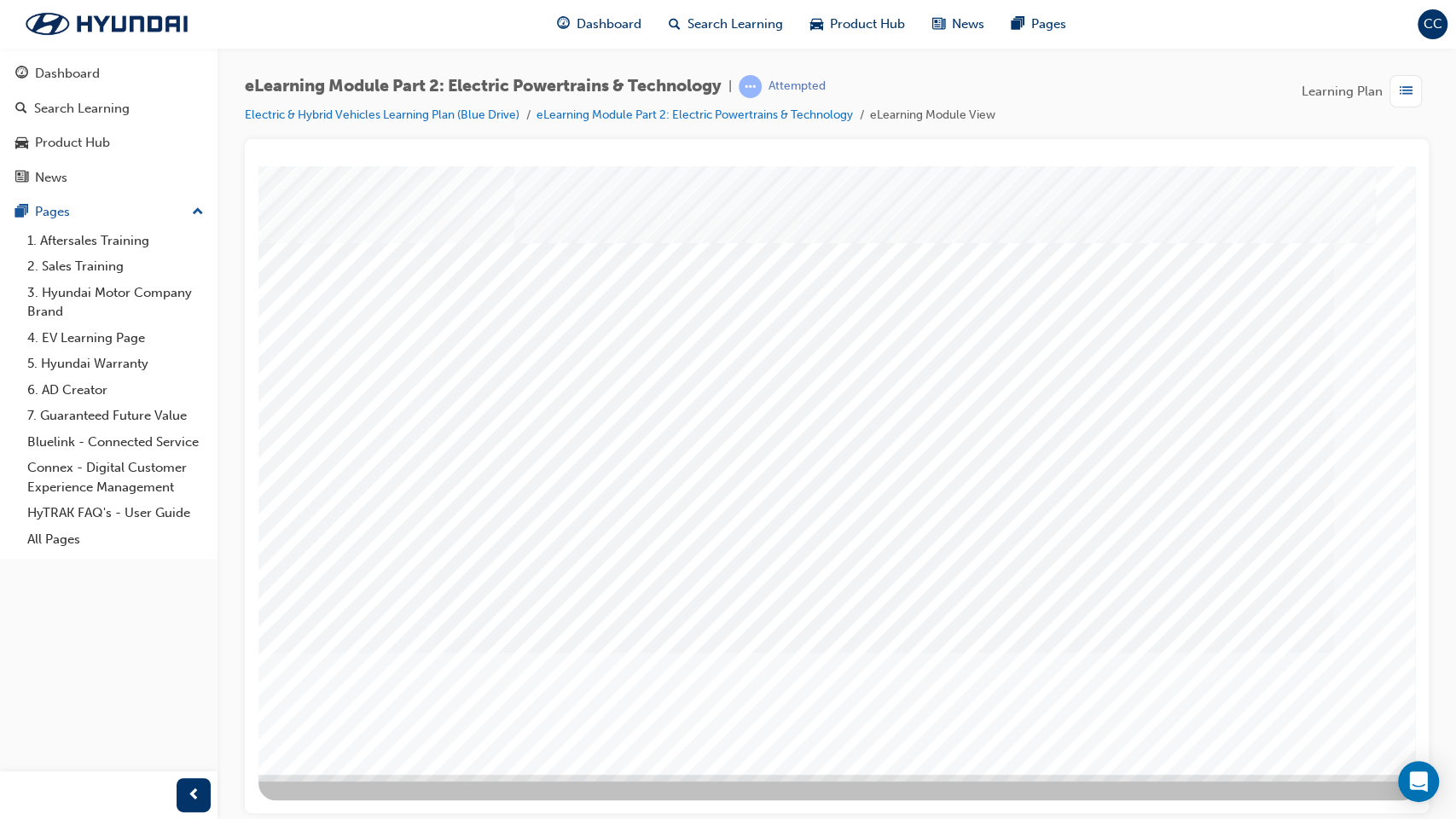
scroll to position [6, 0]
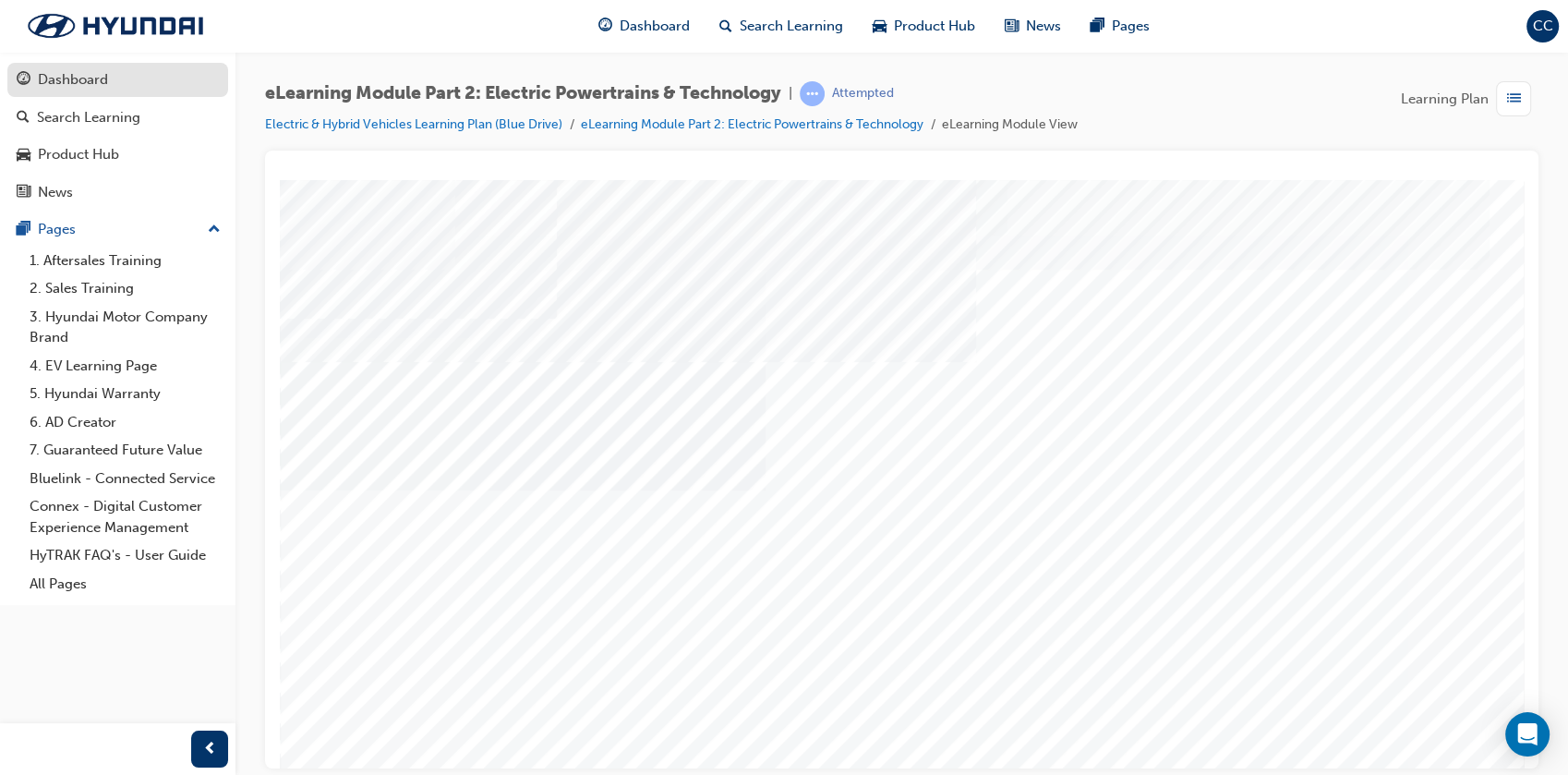
click at [73, 78] on div "Dashboard" at bounding box center [72, 79] width 71 height 21
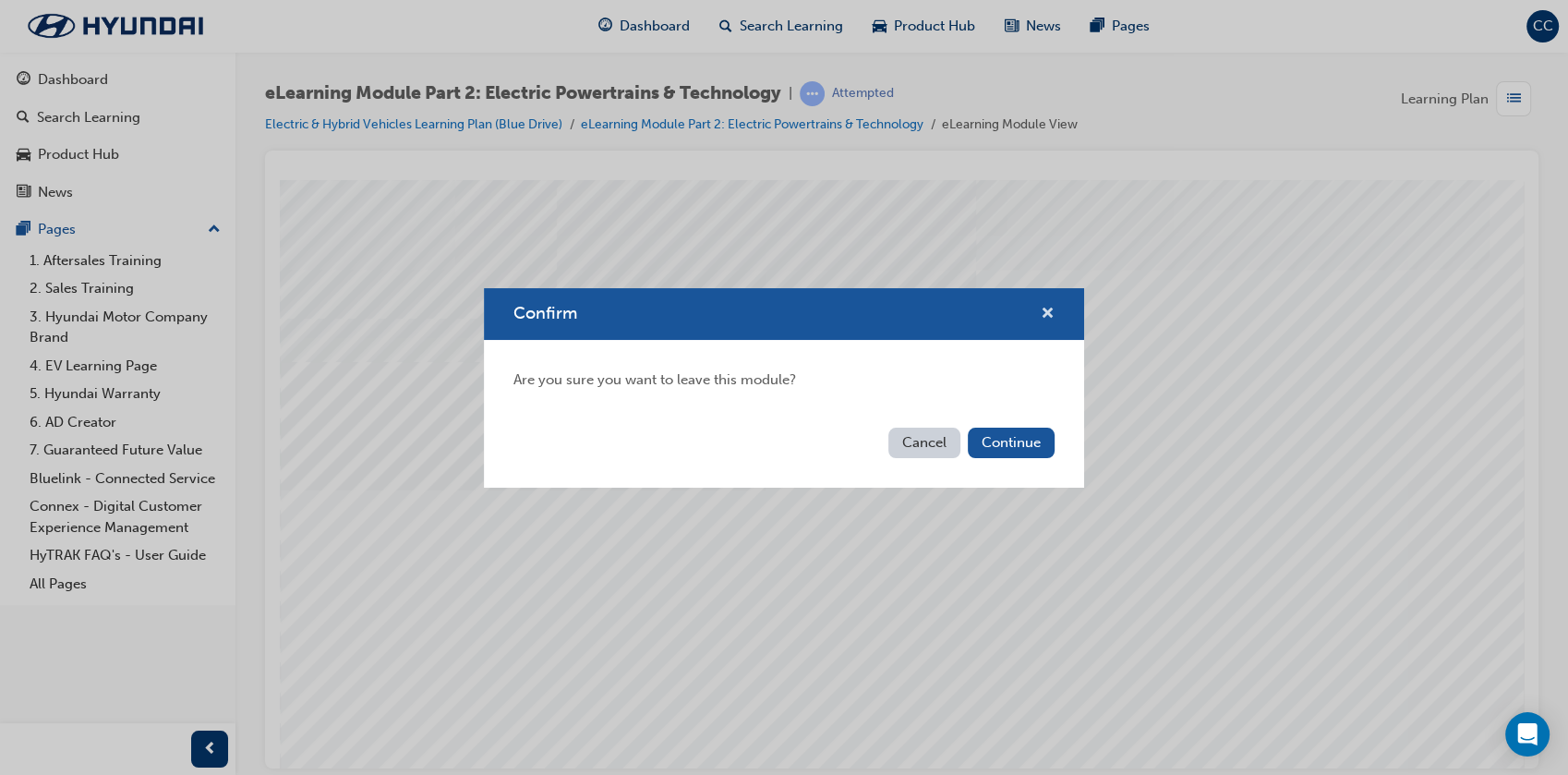
click at [1054, 311] on span "cross-icon" at bounding box center [1048, 315] width 14 height 17
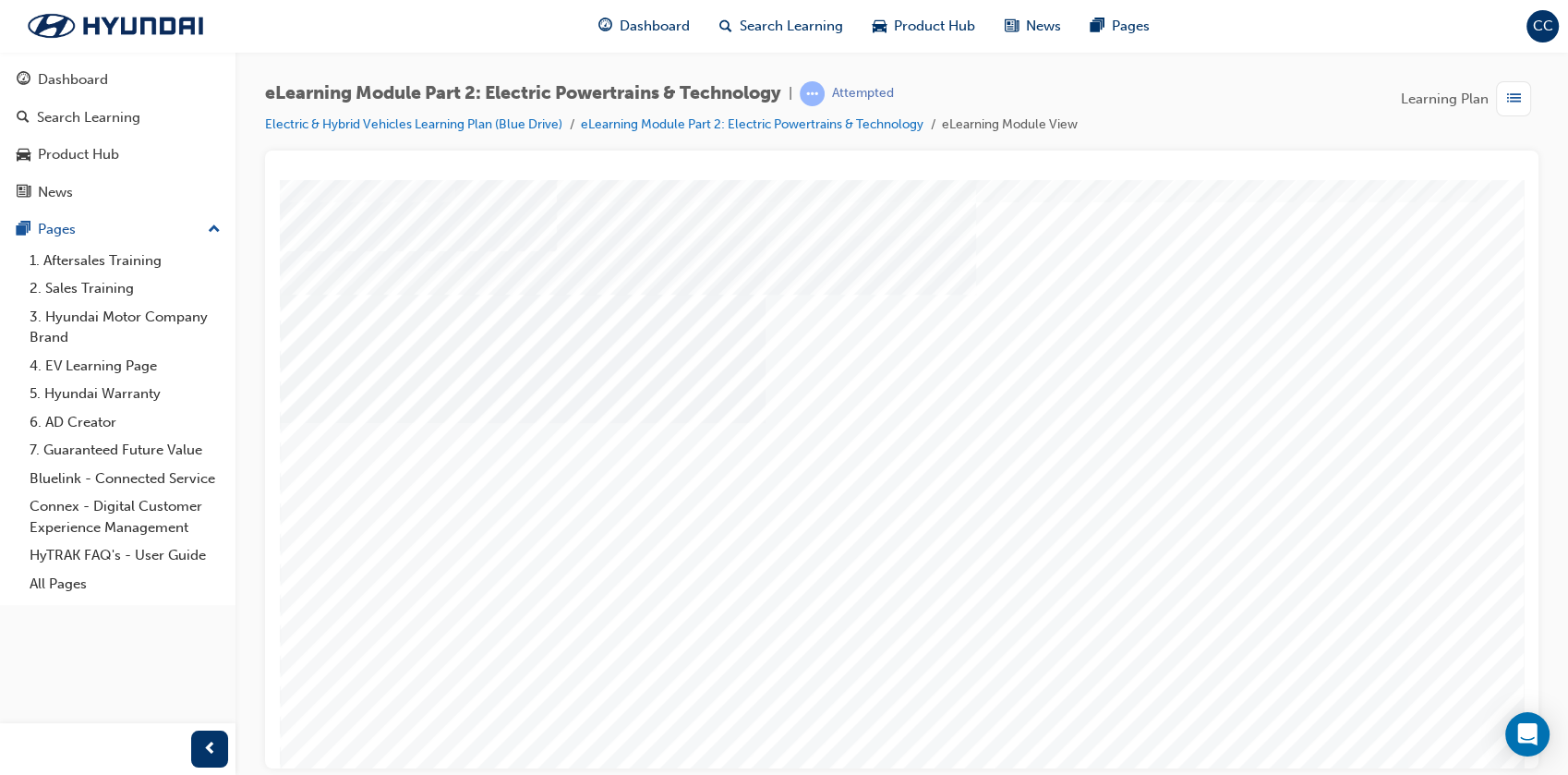
scroll to position [119, 0]
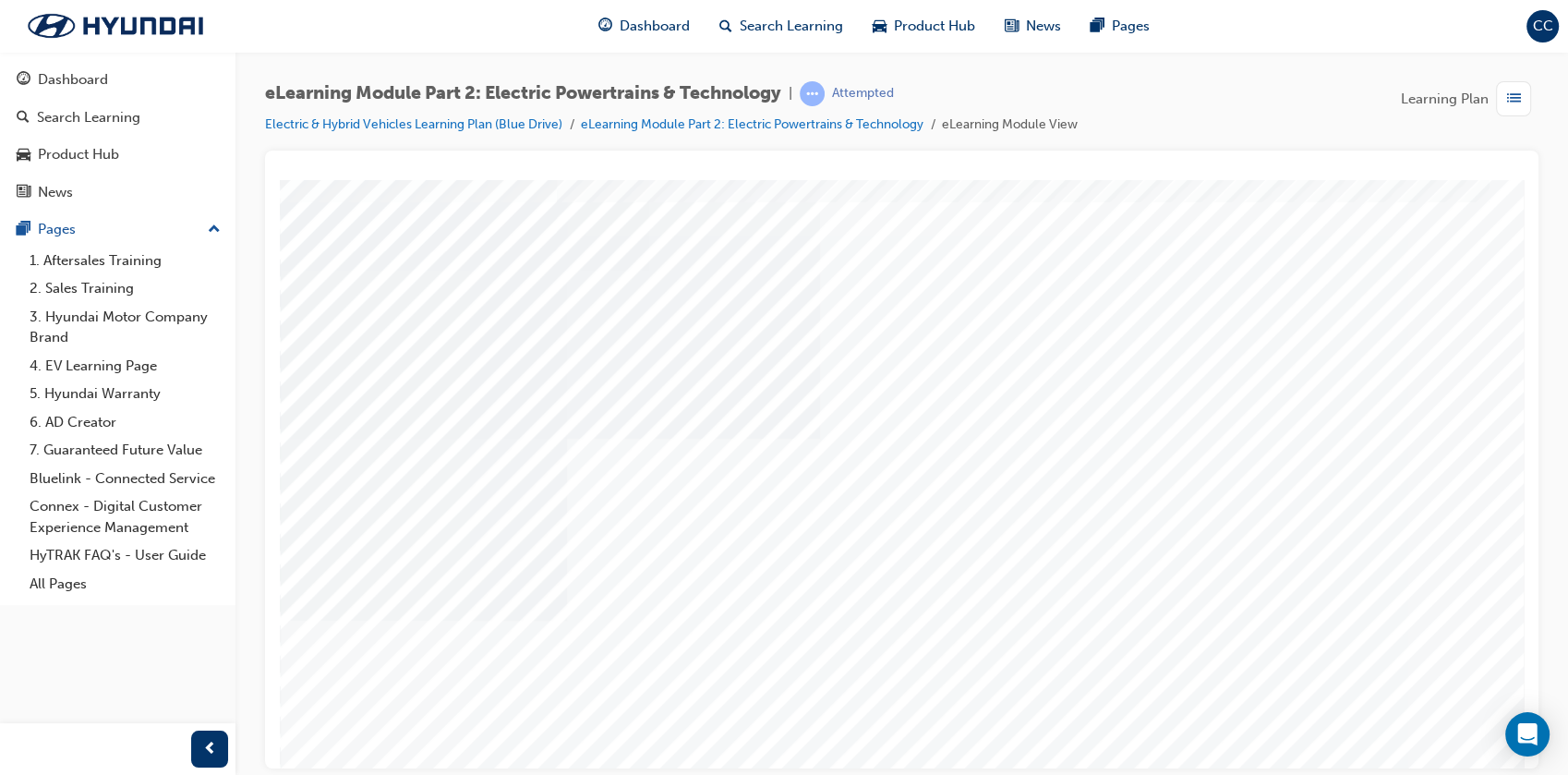
scroll to position [102, 0]
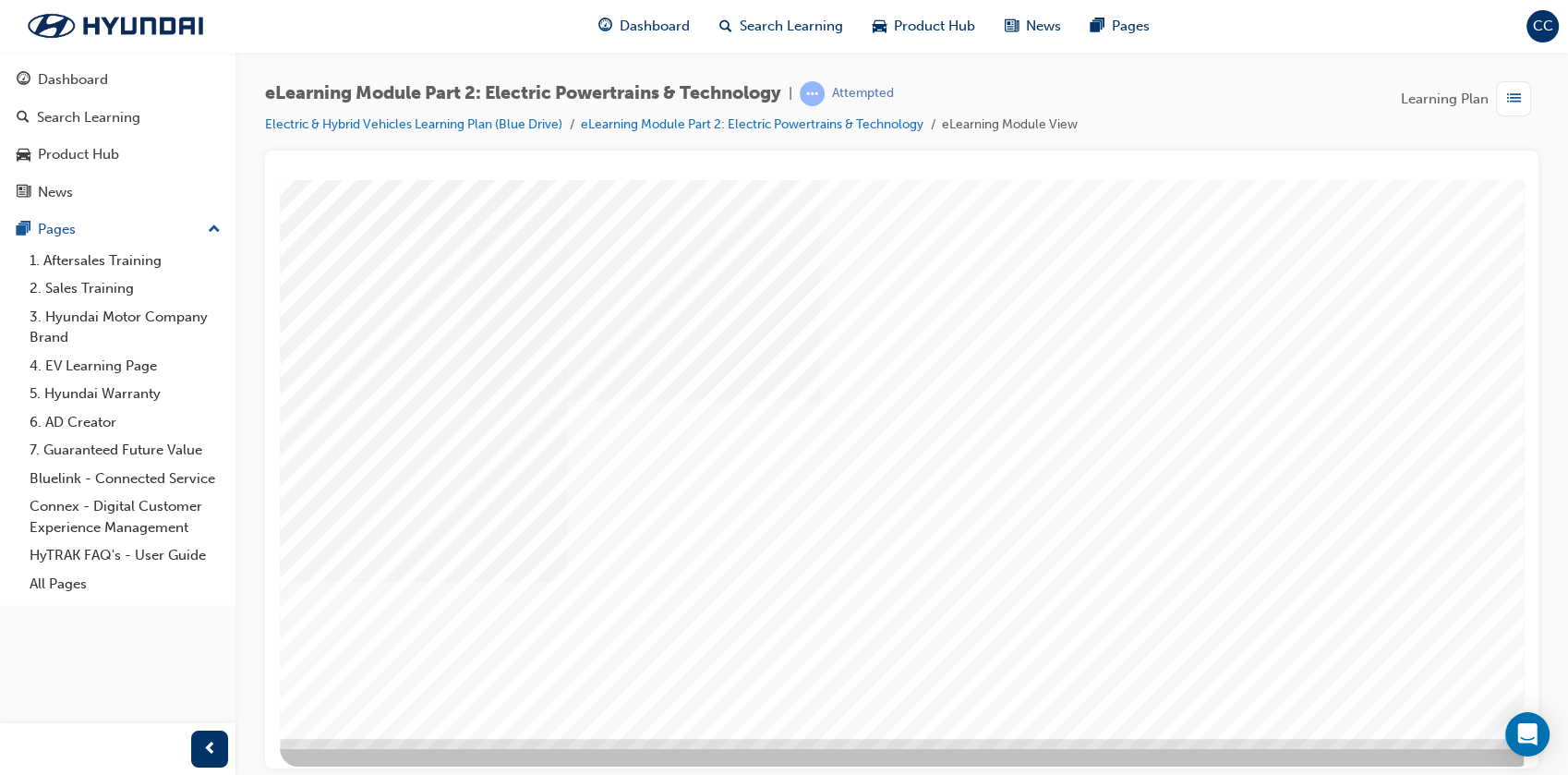
scroll to position [119, 0]
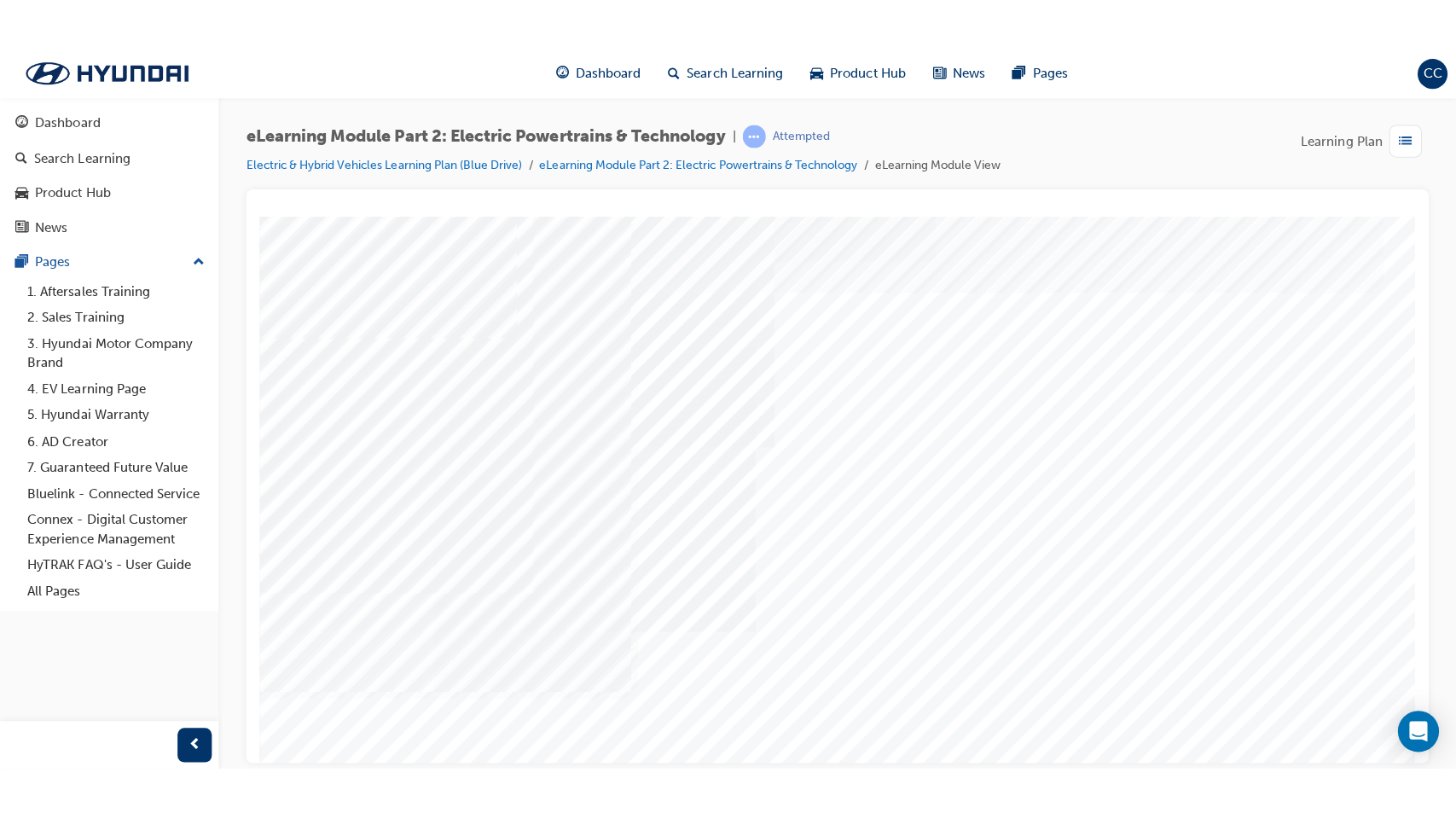
scroll to position [0, 0]
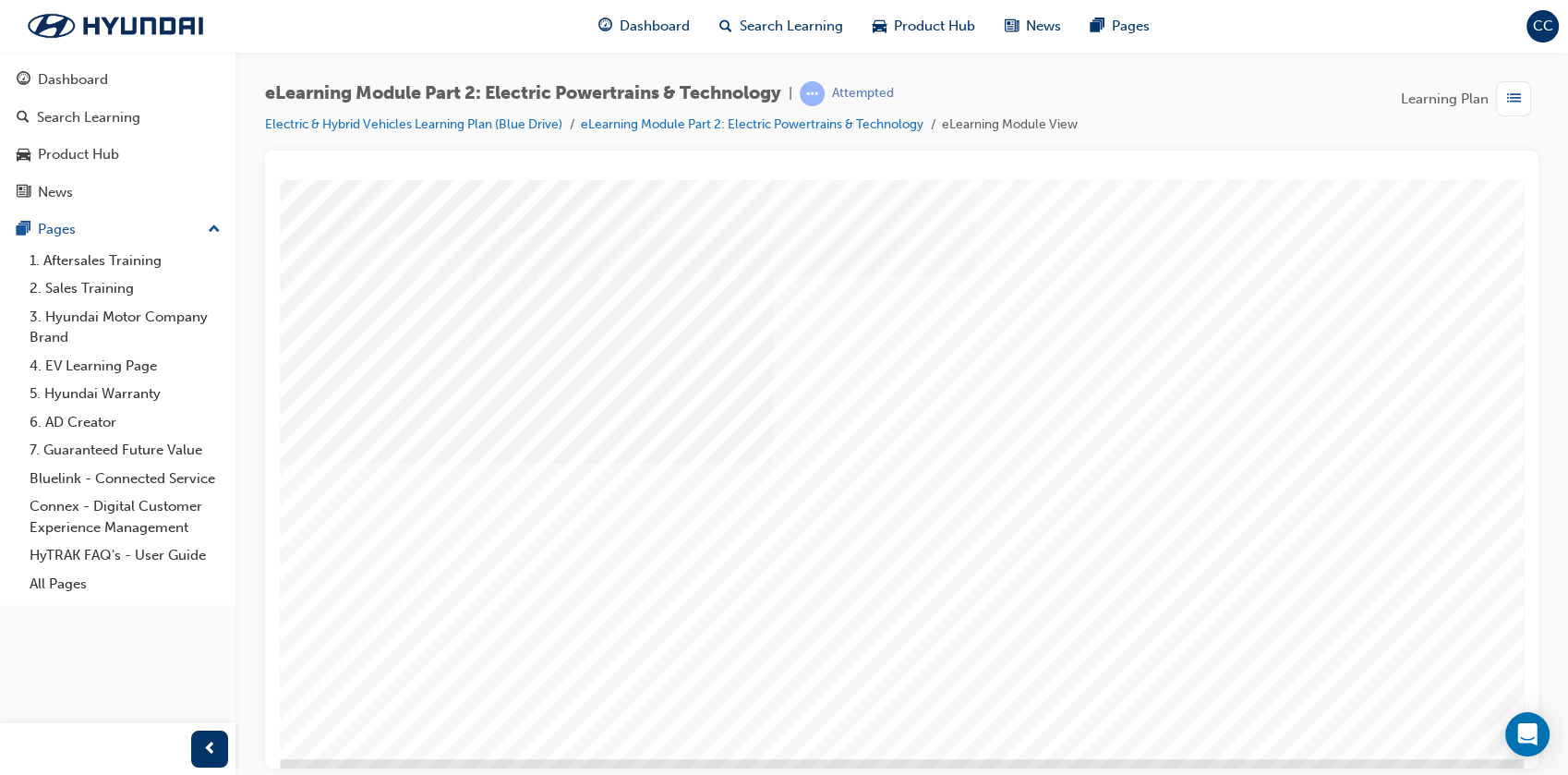
scroll to position [119, 0]
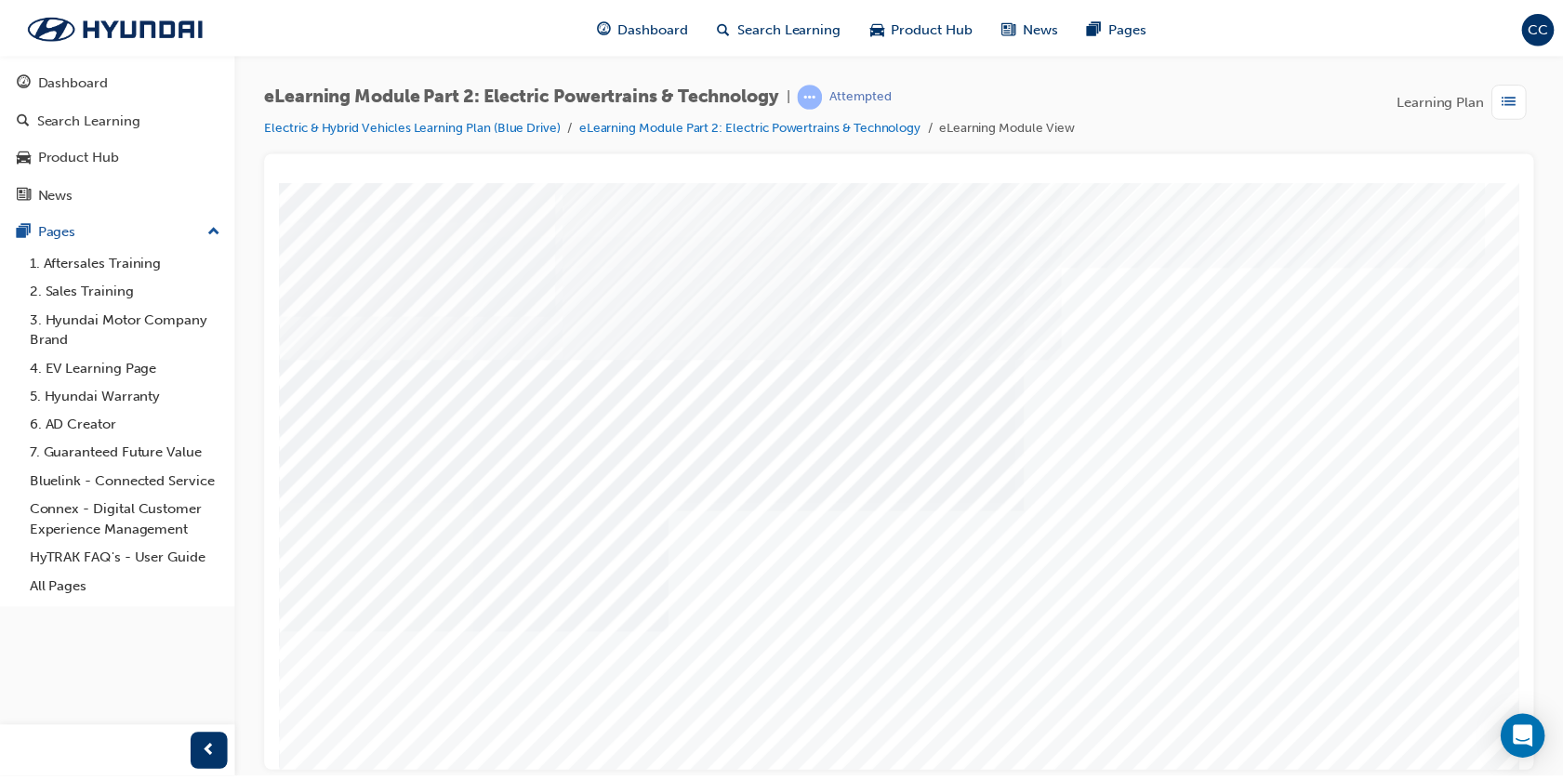
scroll to position [0, 0]
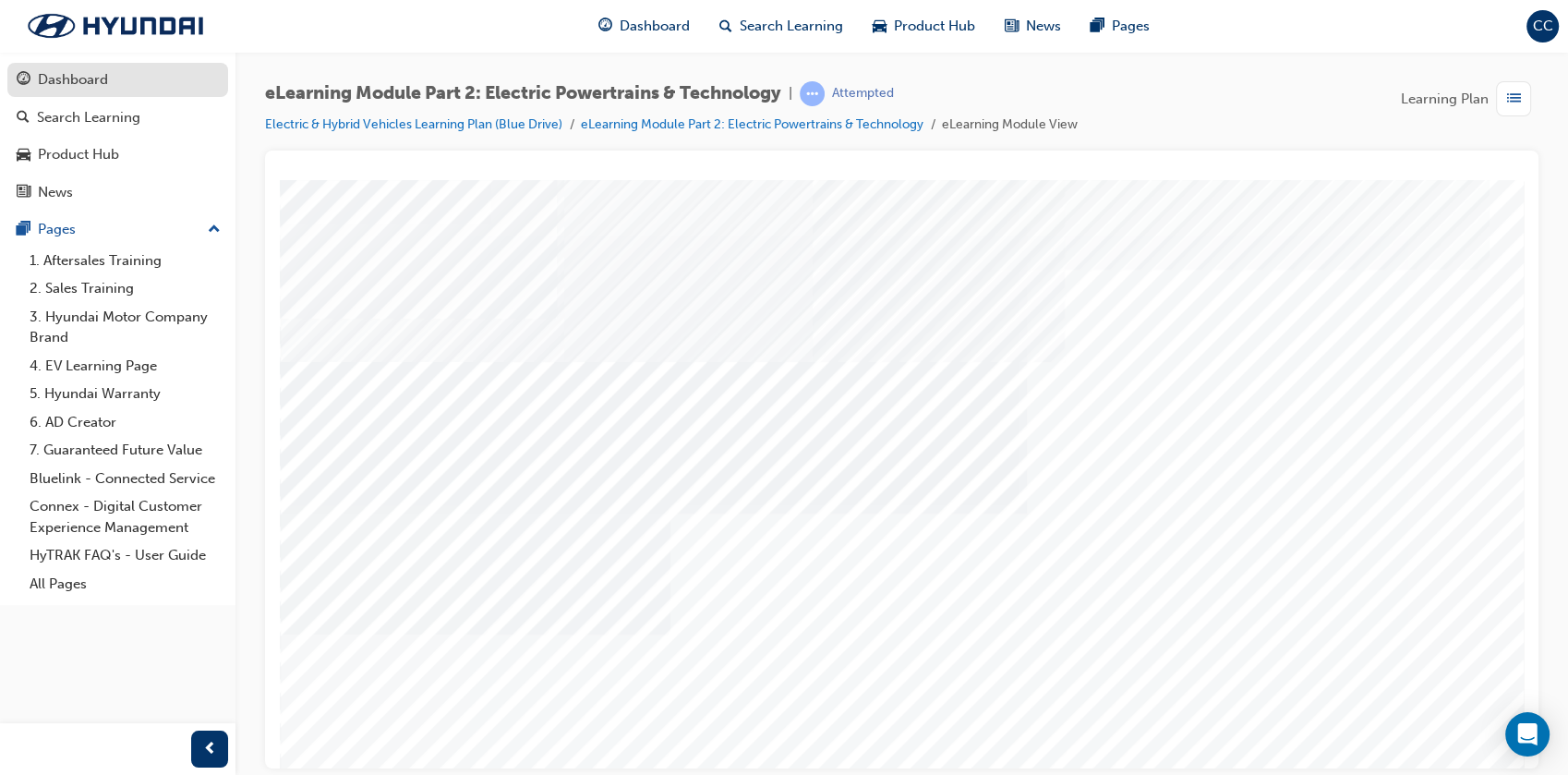
click at [60, 79] on div "Dashboard" at bounding box center [72, 79] width 71 height 21
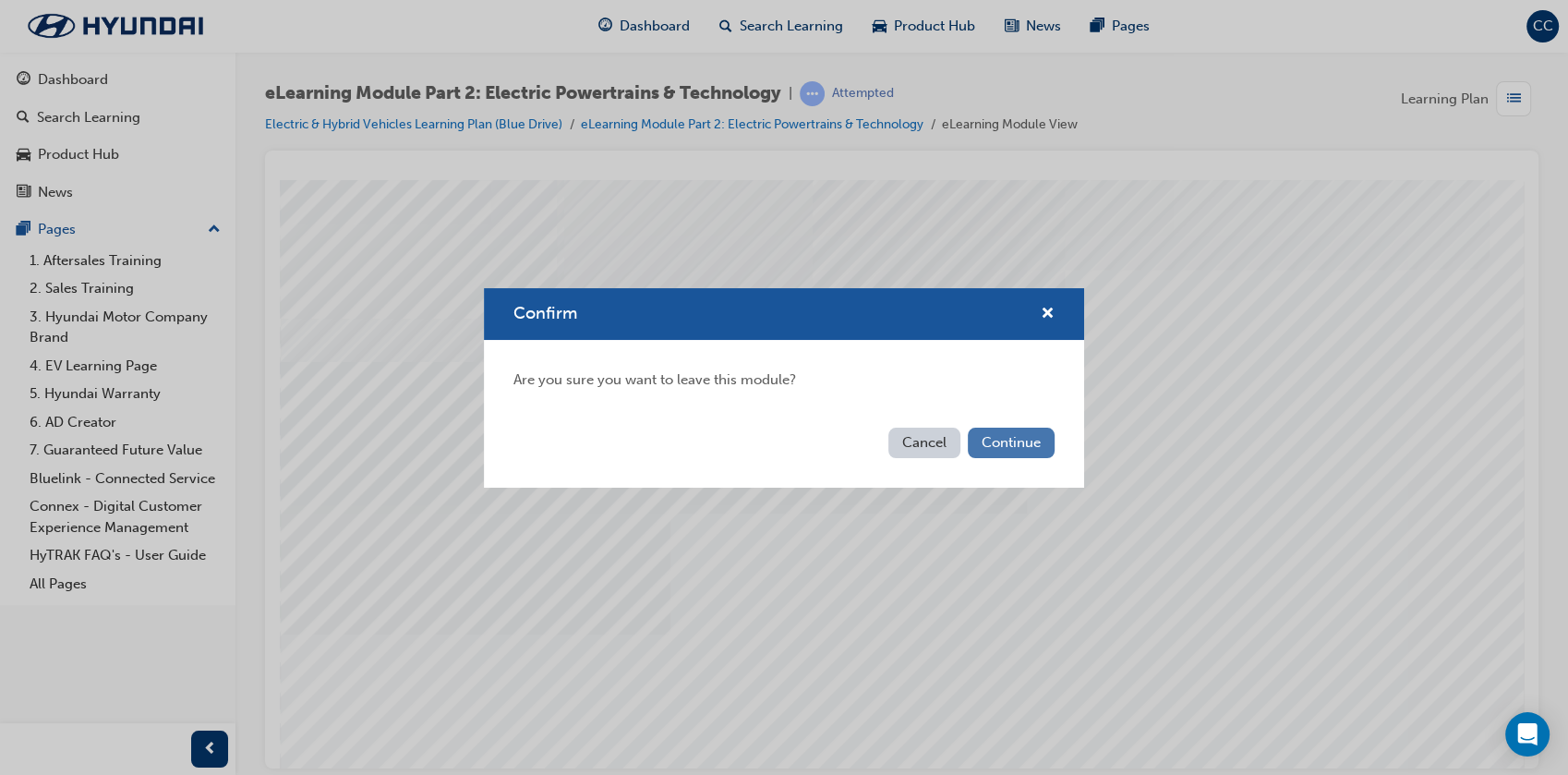
click at [995, 441] on button "Continue" at bounding box center [1010, 442] width 86 height 31
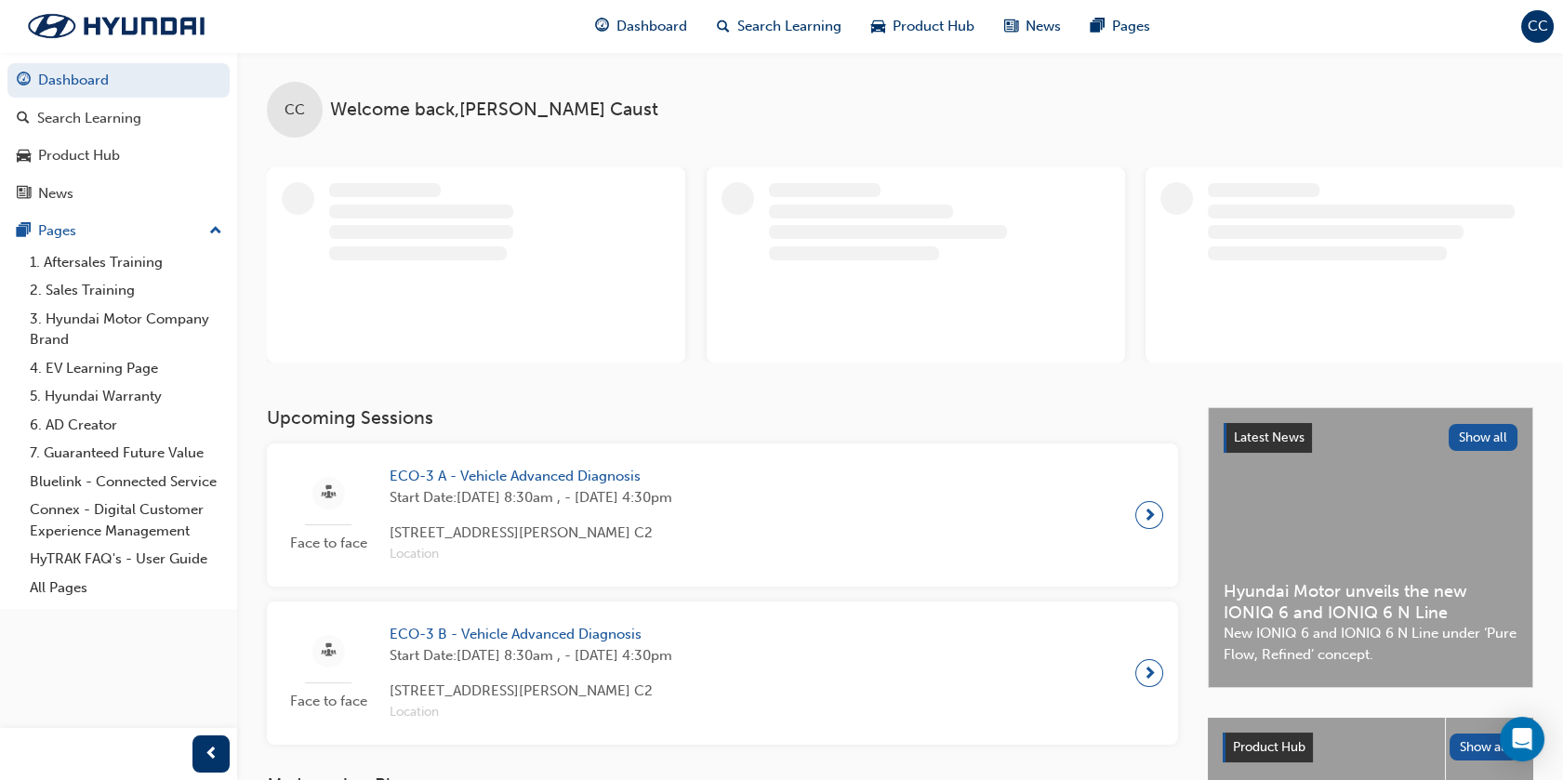
click at [500, 305] on div at bounding box center [499, 265] width 341 height 166
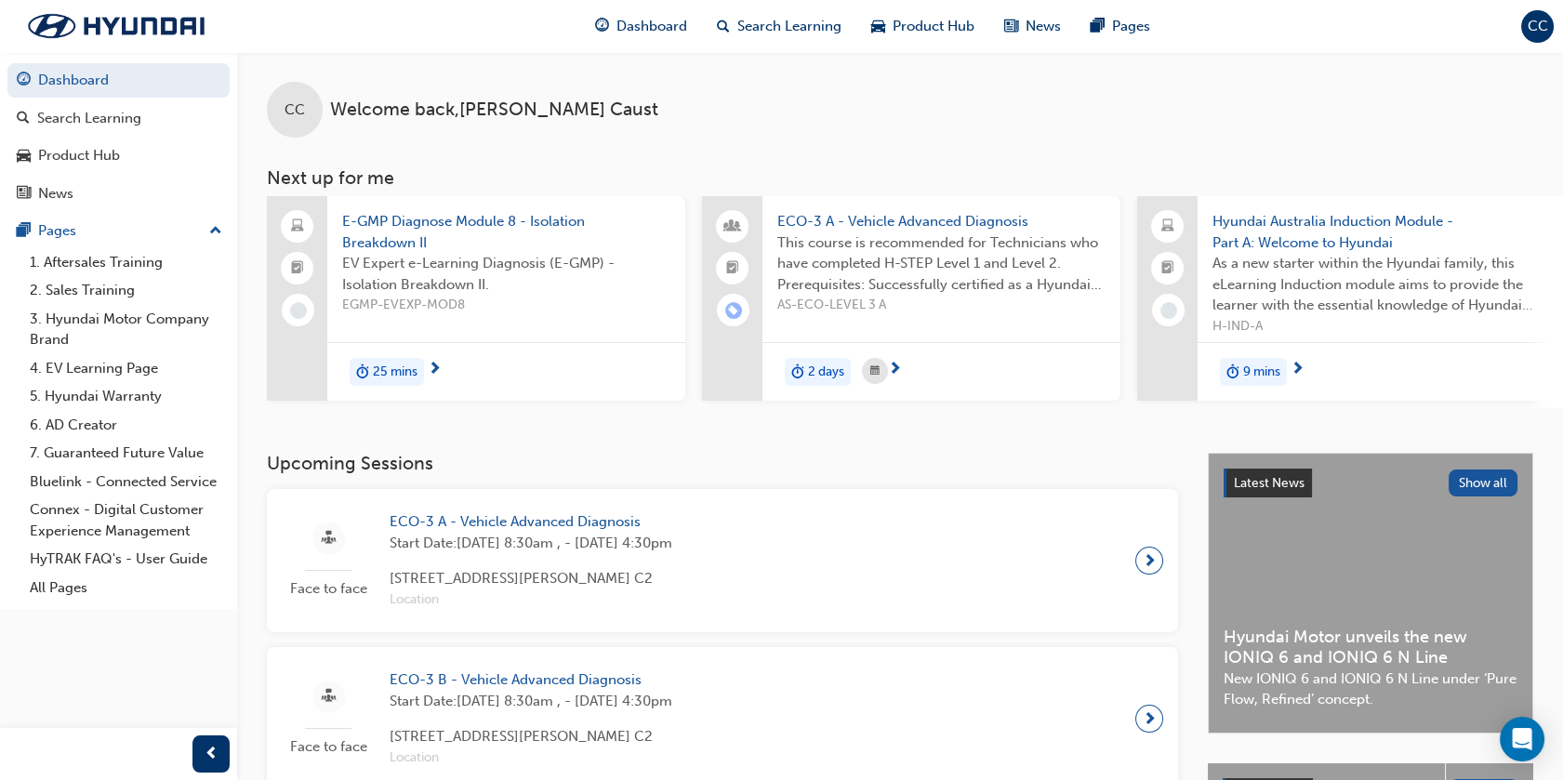
click at [1541, 23] on span "CC" at bounding box center [1538, 26] width 20 height 21
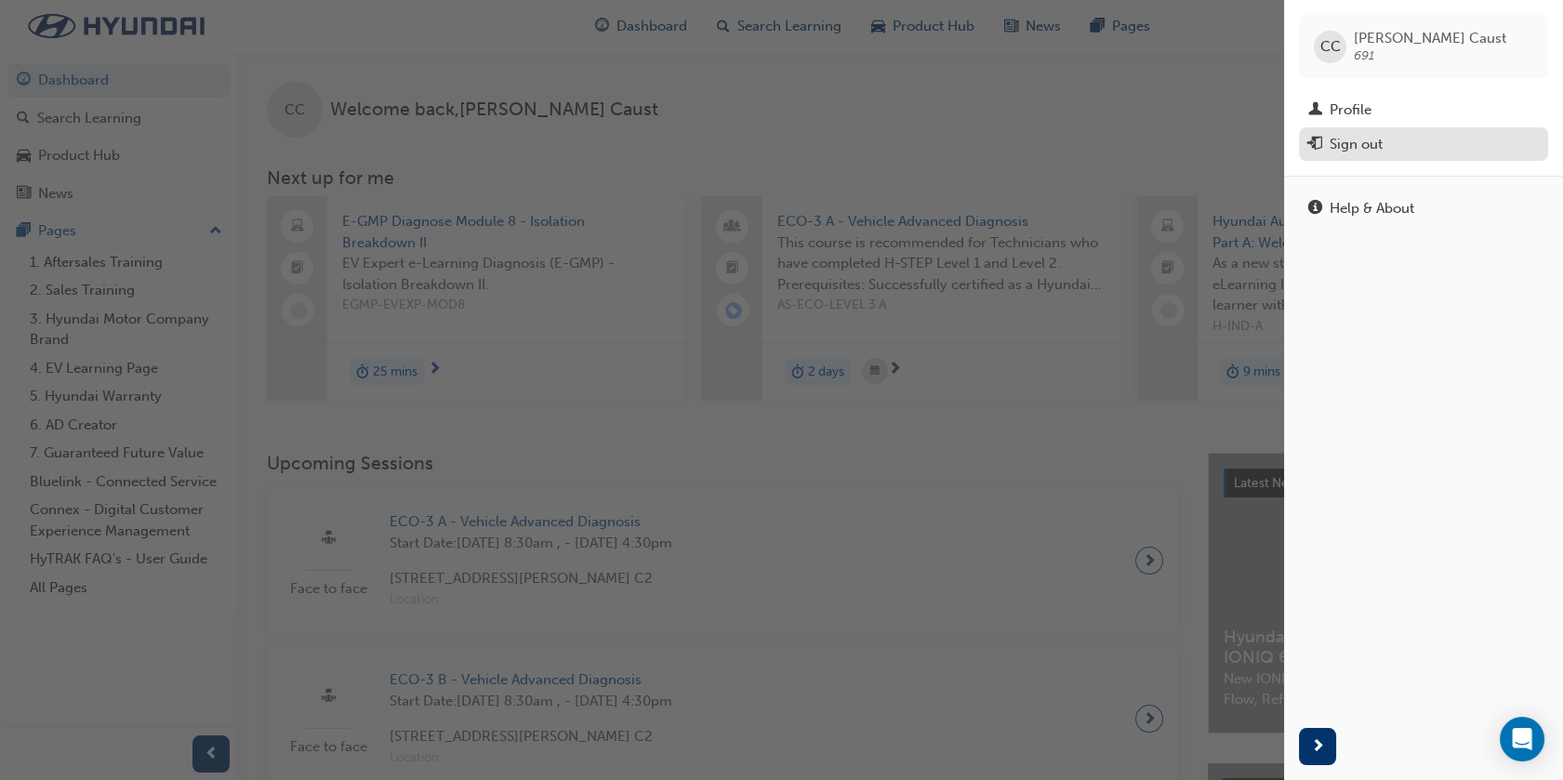
click at [1348, 151] on div "Sign out" at bounding box center [1356, 144] width 53 height 21
